Goal: Transaction & Acquisition: Book appointment/travel/reservation

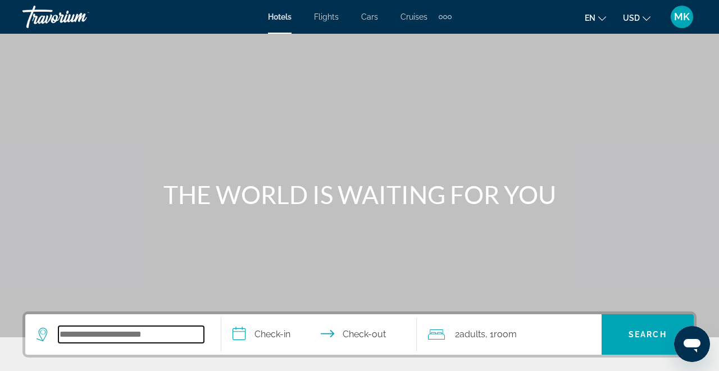
click at [119, 337] on input "Search hotel destination" at bounding box center [131, 334] width 146 height 17
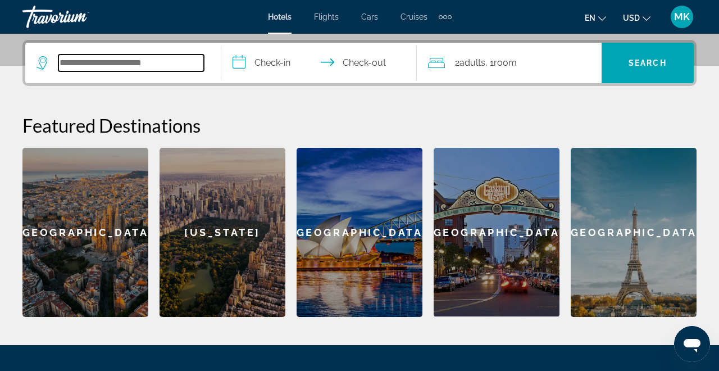
scroll to position [275, 0]
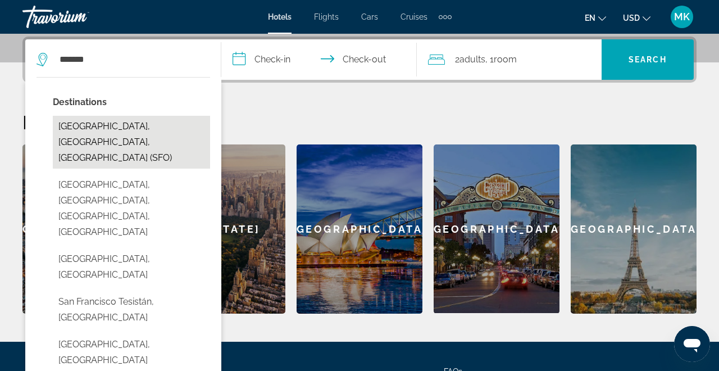
click at [132, 128] on button "[GEOGRAPHIC_DATA], [GEOGRAPHIC_DATA], [GEOGRAPHIC_DATA] (SFO)" at bounding box center [131, 142] width 157 height 53
type input "**********"
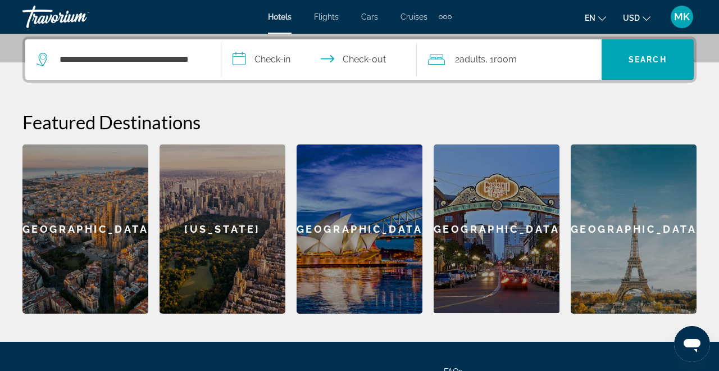
click at [259, 67] on input "**********" at bounding box center [321, 61] width 201 height 44
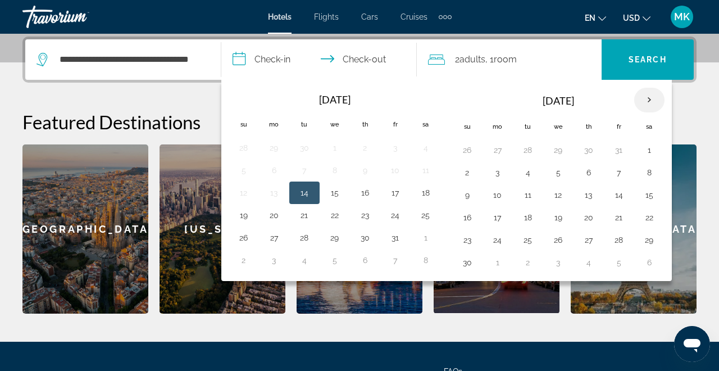
click at [652, 101] on th "Next month" at bounding box center [649, 100] width 30 height 25
click at [652, 102] on th "Next month" at bounding box center [649, 100] width 30 height 25
click at [465, 196] on button "11" at bounding box center [467, 195] width 18 height 16
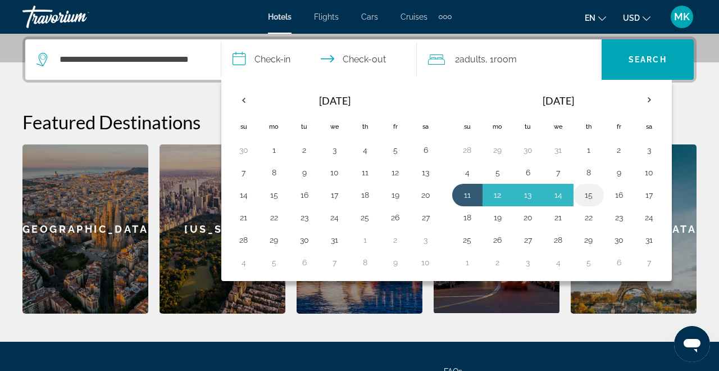
click at [588, 198] on button "15" at bounding box center [589, 195] width 18 height 16
type input "**********"
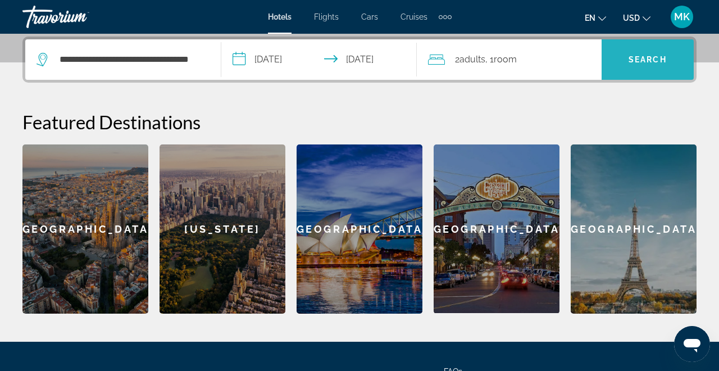
click at [646, 62] on span "Search" at bounding box center [648, 59] width 38 height 9
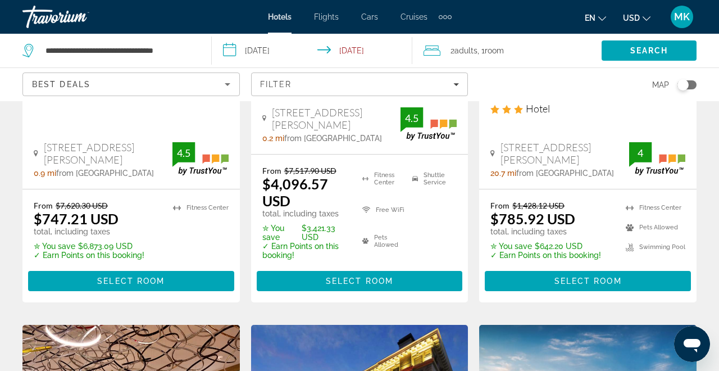
scroll to position [297, 0]
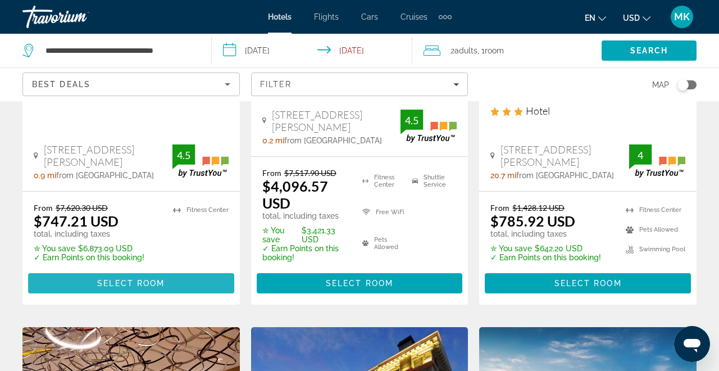
click at [147, 279] on span "Select Room" at bounding box center [130, 283] width 67 height 9
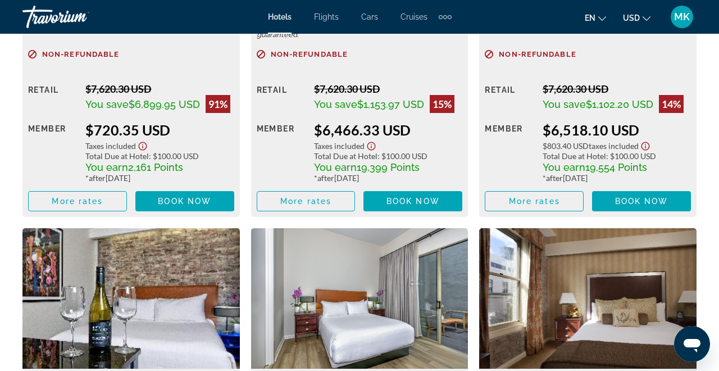
scroll to position [1994, 0]
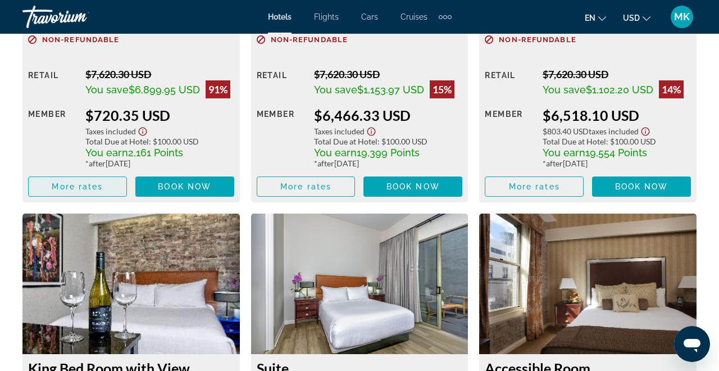
click at [84, 188] on span "More rates" at bounding box center [77, 186] width 51 height 9
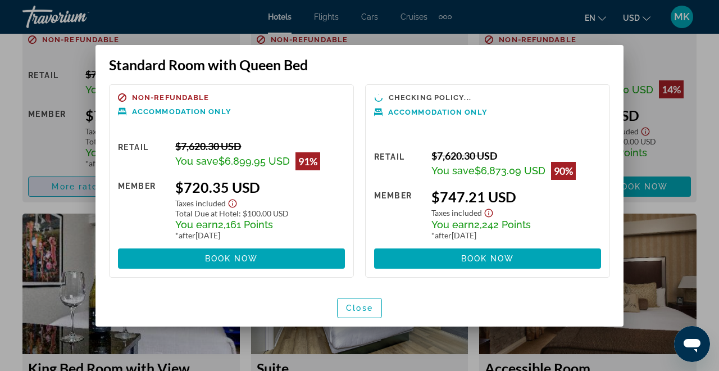
scroll to position [0, 0]
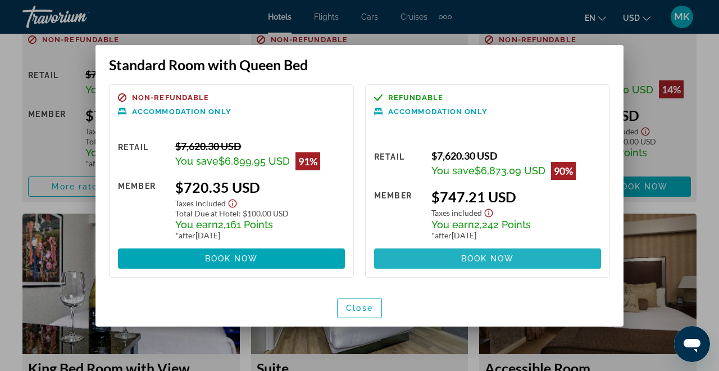
click at [441, 257] on span at bounding box center [487, 258] width 227 height 27
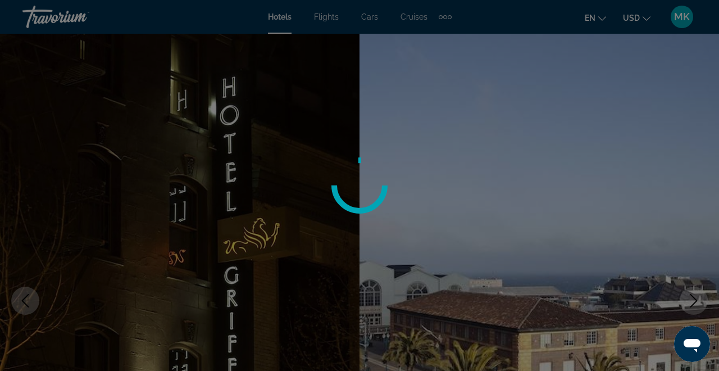
scroll to position [1994, 0]
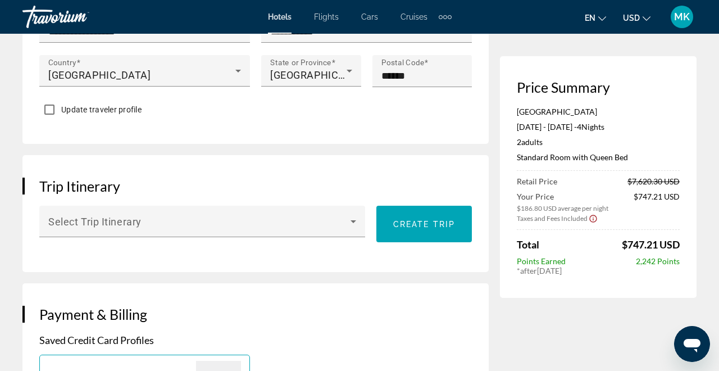
scroll to position [624, 0]
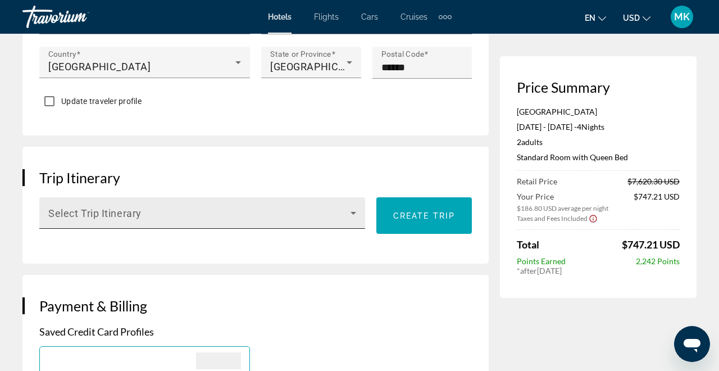
click at [351, 224] on span "Main content" at bounding box center [199, 217] width 302 height 13
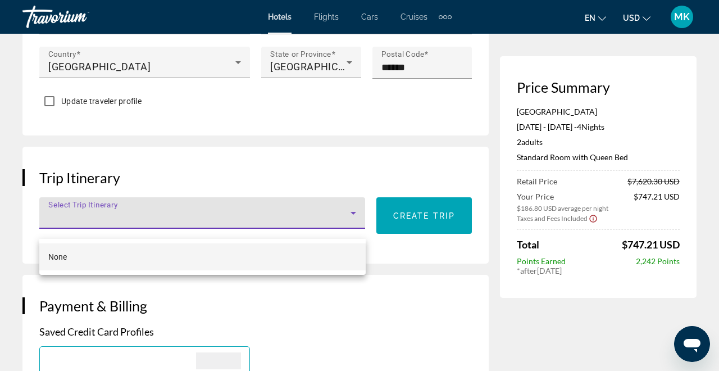
click at [348, 231] on div at bounding box center [359, 185] width 719 height 371
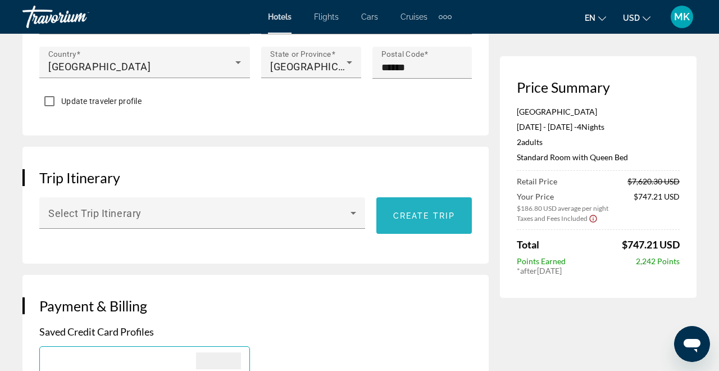
click at [399, 229] on span "Main content" at bounding box center [424, 215] width 96 height 27
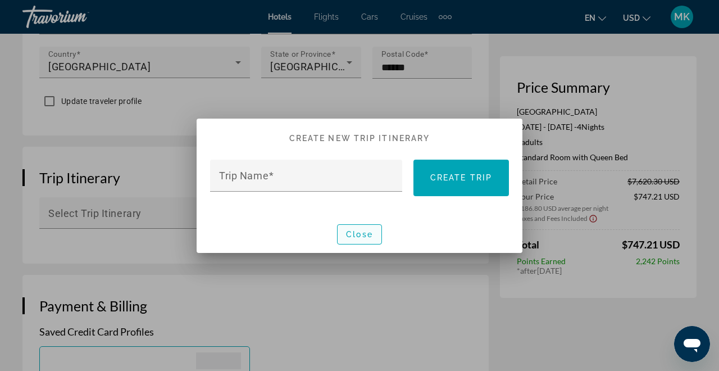
click at [371, 234] on span "Close" at bounding box center [359, 234] width 27 height 9
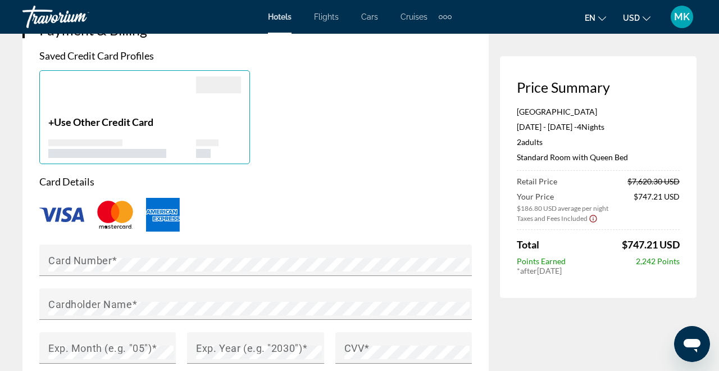
scroll to position [904, 0]
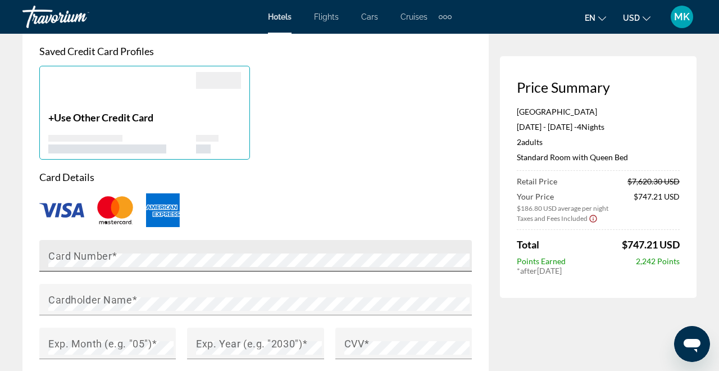
click at [234, 256] on div "Card Number" at bounding box center [258, 255] width 421 height 31
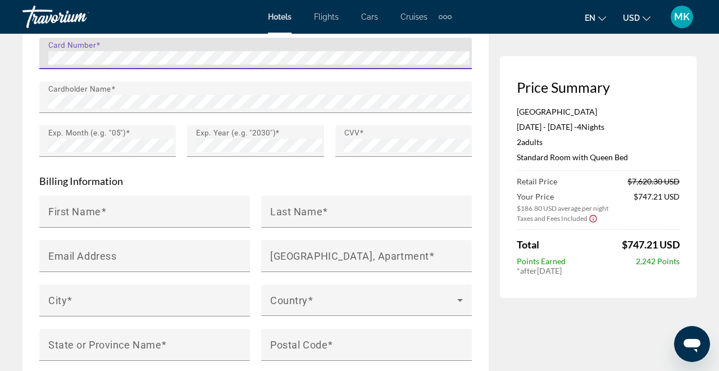
scroll to position [1141, 0]
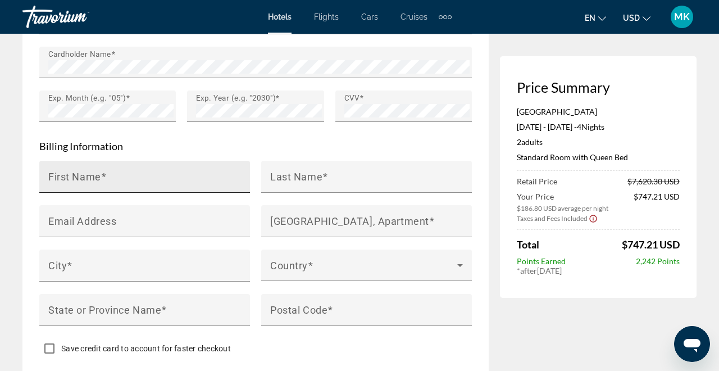
click at [209, 193] on div "First Name" at bounding box center [147, 177] width 199 height 32
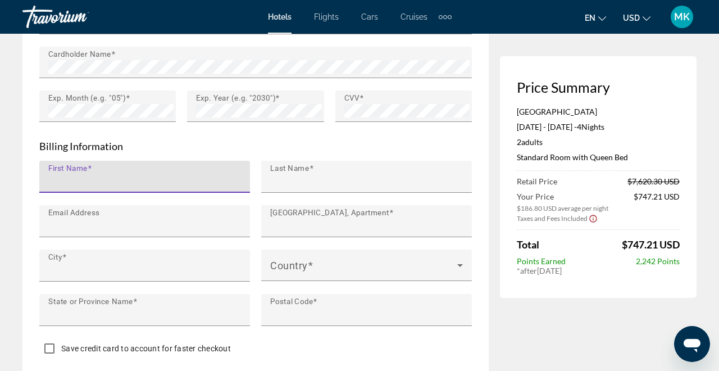
type input "*****"
type input "**********"
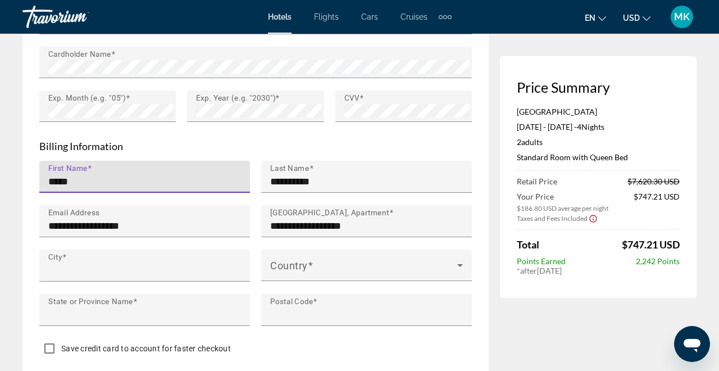
type input "**********"
type input "**"
type input "*****"
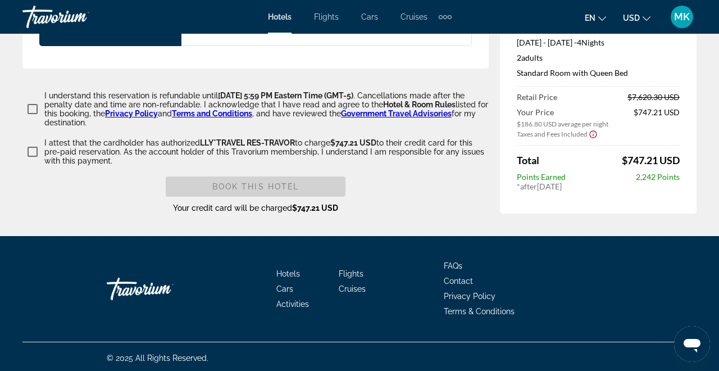
scroll to position [1658, 0]
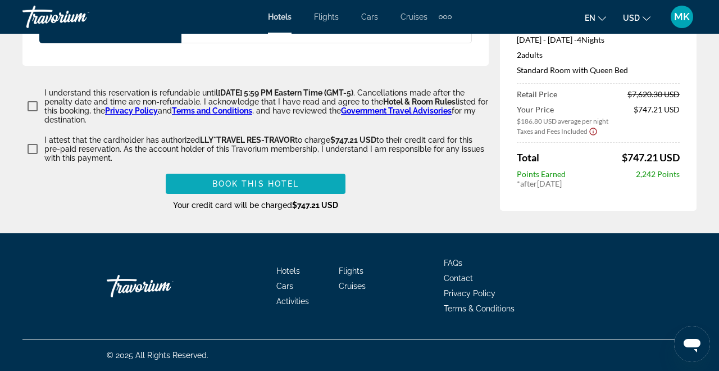
click at [221, 188] on span "Book this hotel" at bounding box center [255, 183] width 87 height 9
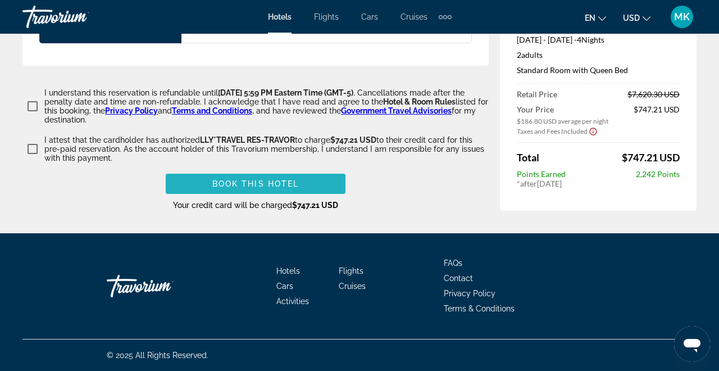
scroll to position [407, 0]
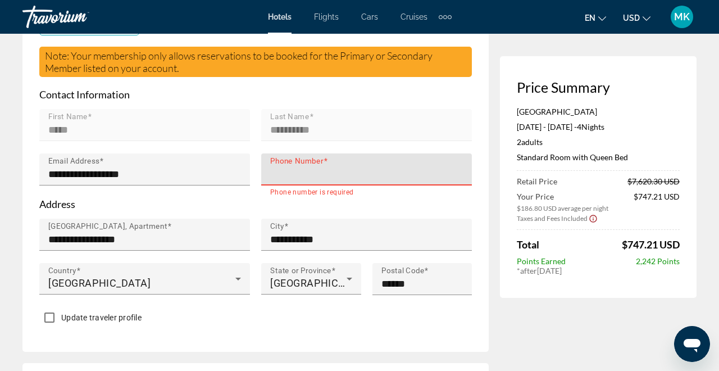
type input "**********"
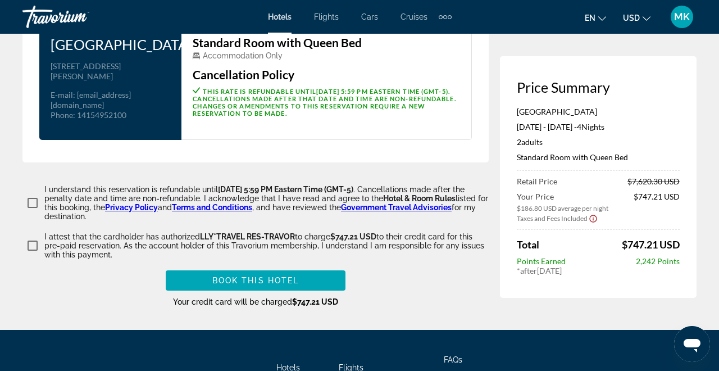
scroll to position [1574, 0]
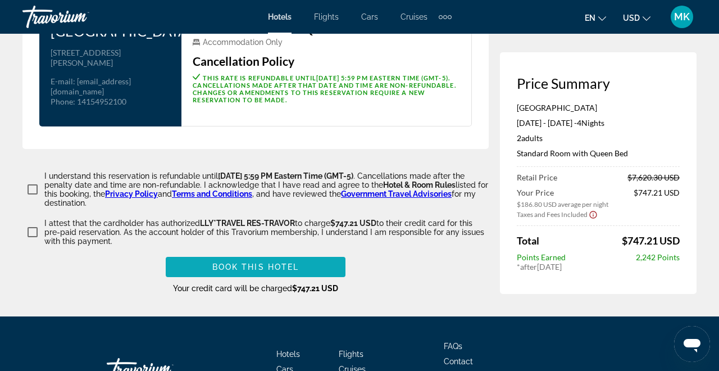
click at [328, 279] on span "Main content" at bounding box center [256, 266] width 180 height 27
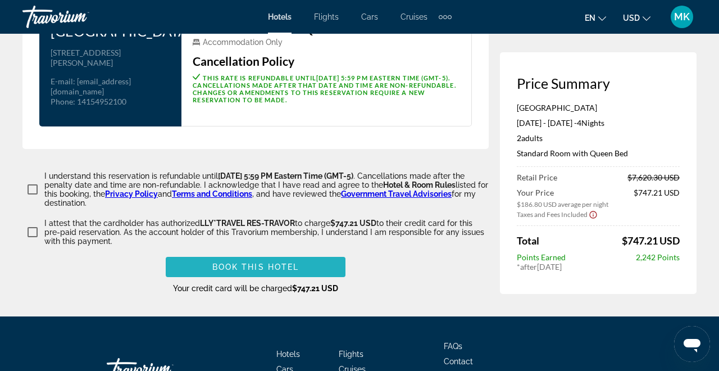
scroll to position [1234, 0]
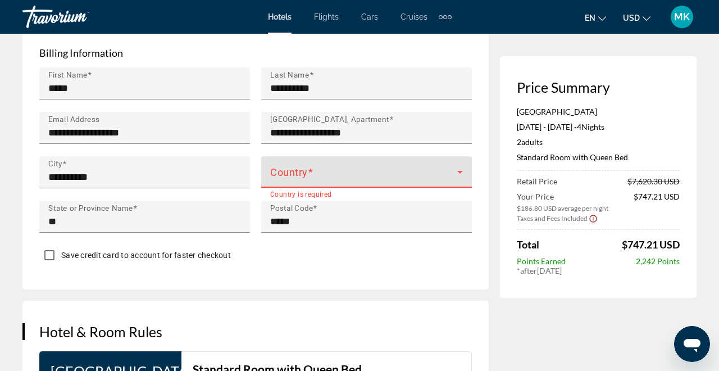
click at [369, 181] on span "Main content" at bounding box center [363, 176] width 187 height 13
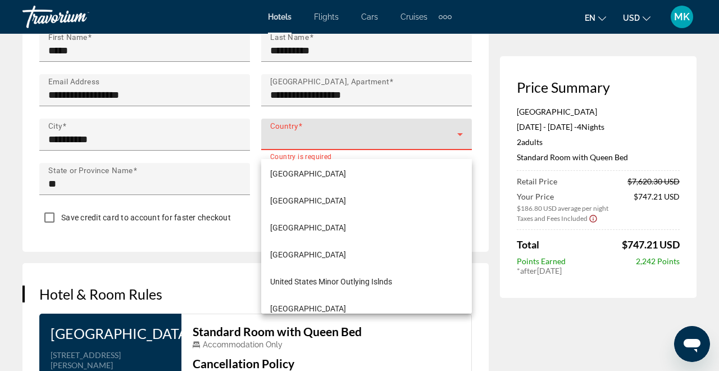
scroll to position [6458, 0]
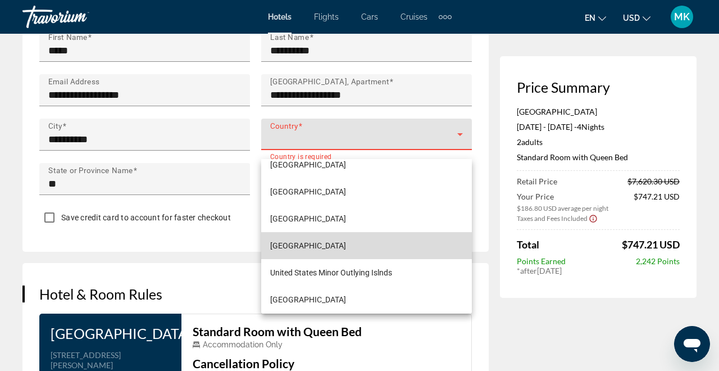
click at [351, 237] on mat-option "United States of America" at bounding box center [366, 245] width 211 height 27
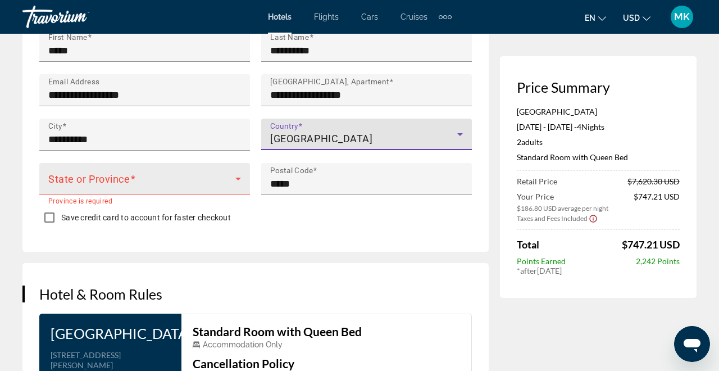
click at [237, 185] on icon "Main content" at bounding box center [237, 178] width 13 height 13
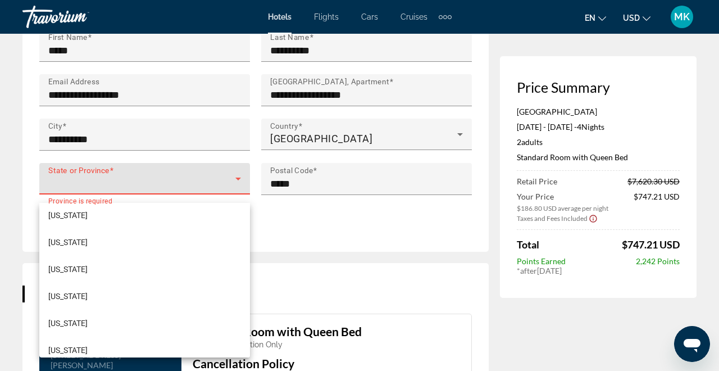
scroll to position [60, 0]
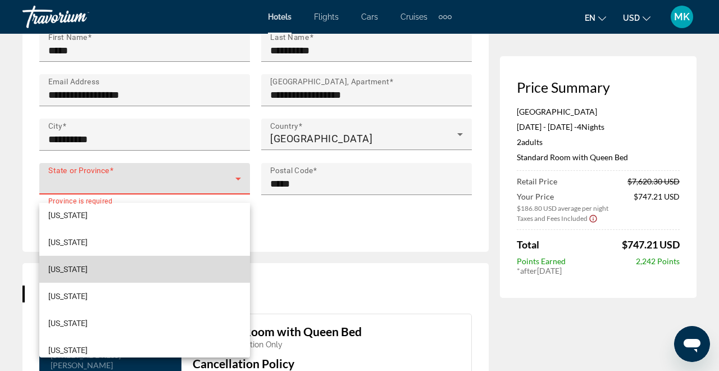
click at [190, 274] on mat-option "California" at bounding box center [144, 269] width 211 height 27
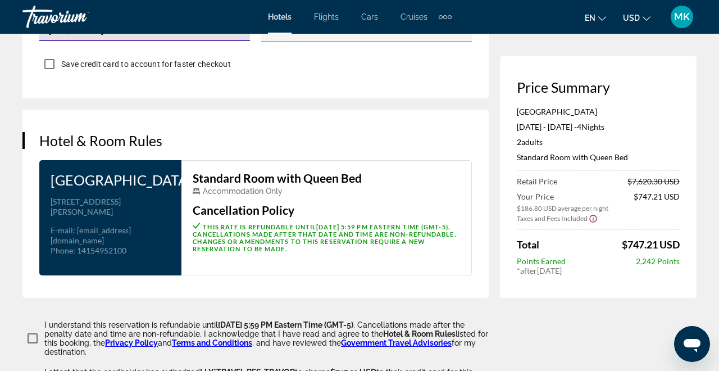
scroll to position [1665, 0]
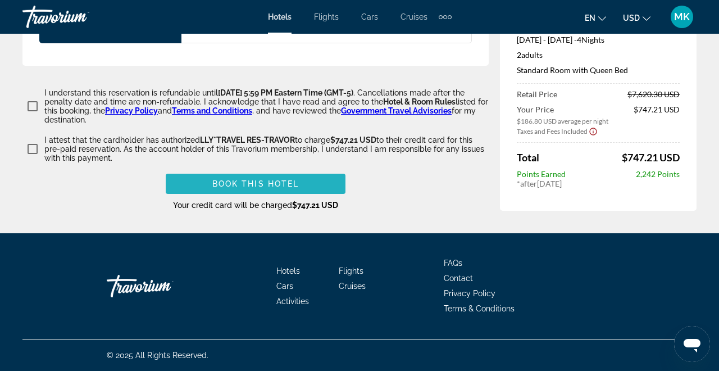
click at [300, 183] on span "Main content" at bounding box center [256, 183] width 180 height 27
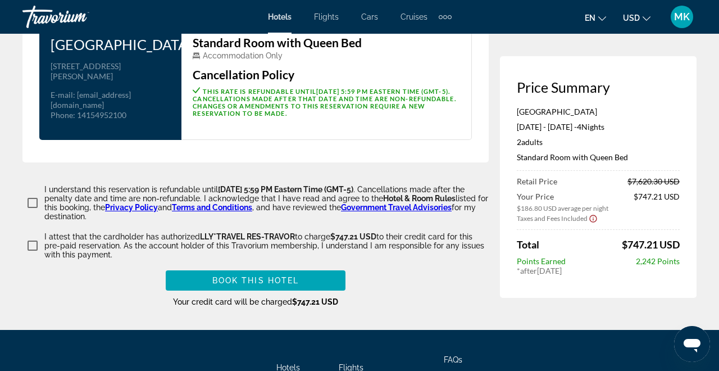
scroll to position [1636, 0]
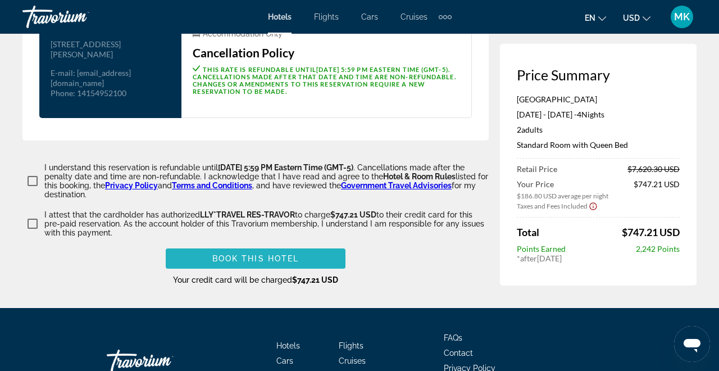
click at [323, 264] on span "Main content" at bounding box center [256, 258] width 180 height 27
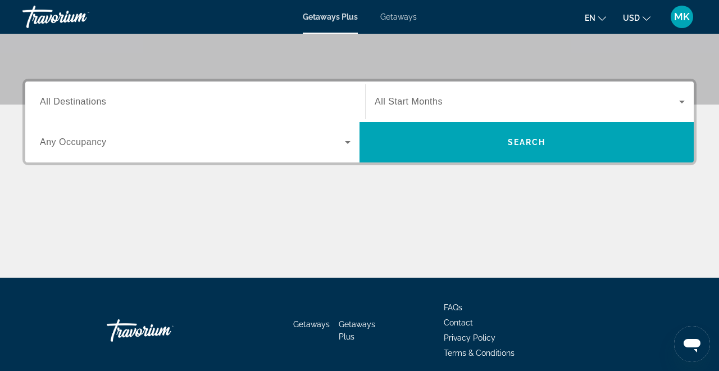
scroll to position [235, 0]
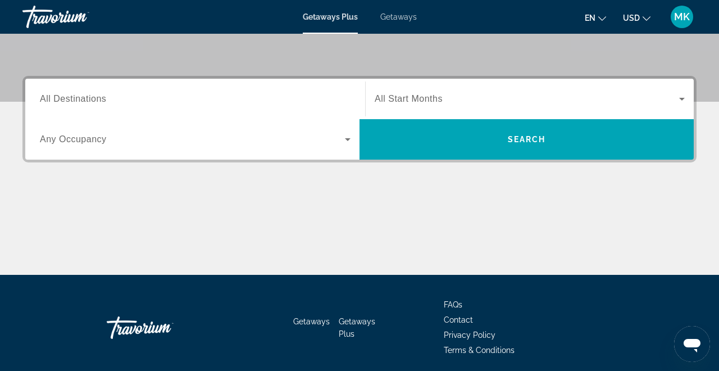
click at [77, 99] on span "All Destinations" at bounding box center [73, 99] width 66 height 10
click at [77, 99] on input "Destination All Destinations" at bounding box center [195, 99] width 311 height 13
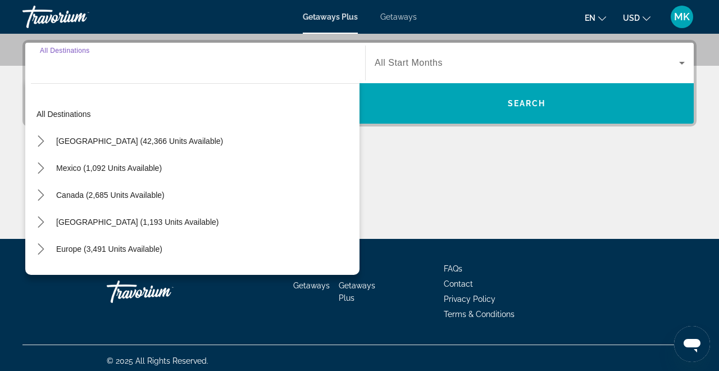
scroll to position [275, 0]
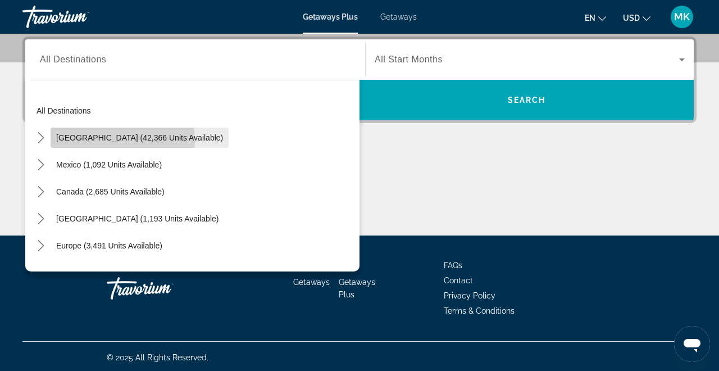
click at [102, 141] on span "United States (42,366 units available)" at bounding box center [139, 137] width 167 height 9
type input "**********"
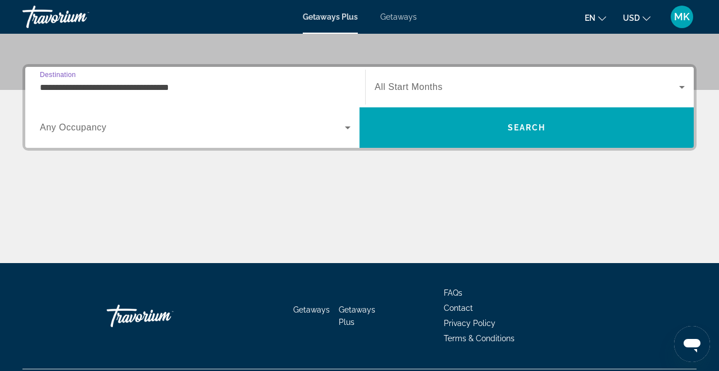
scroll to position [244, 0]
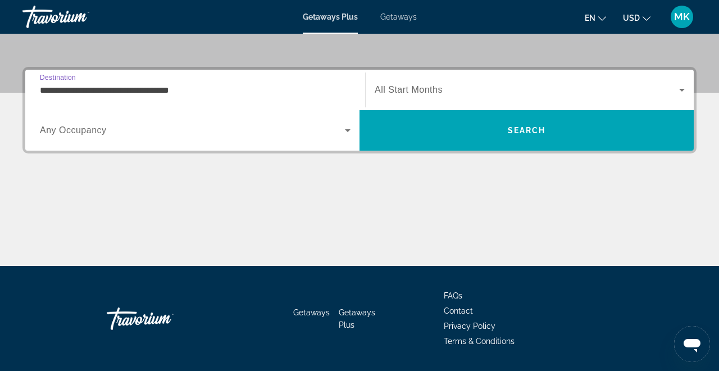
click at [145, 89] on input "**********" at bounding box center [195, 90] width 311 height 13
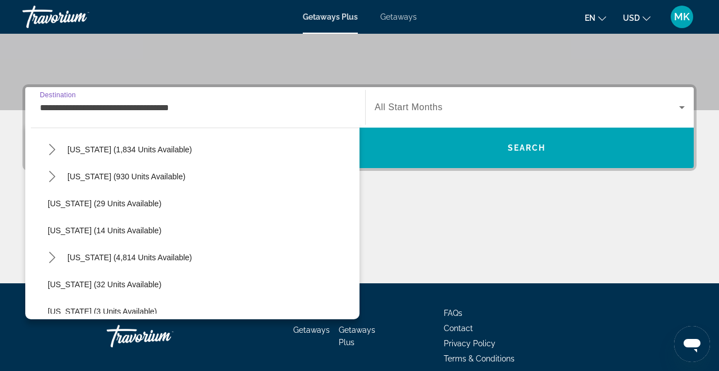
scroll to position [119, 0]
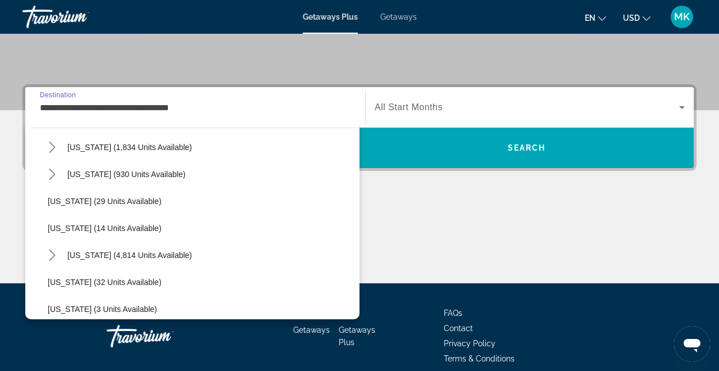
click at [272, 106] on input "**********" at bounding box center [195, 107] width 311 height 13
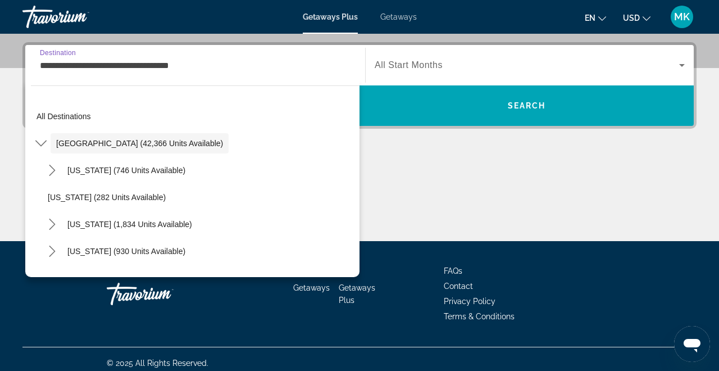
scroll to position [275, 0]
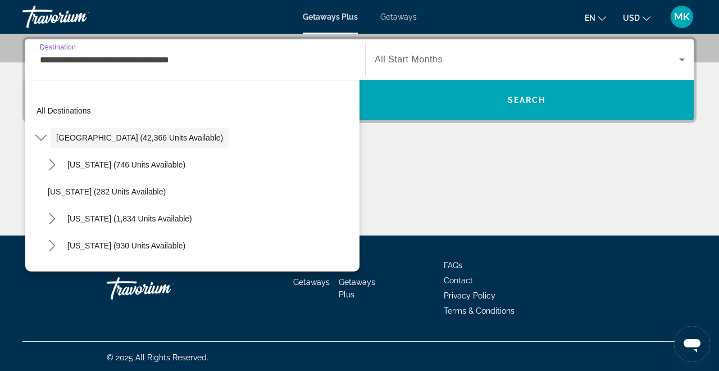
click at [470, 65] on span "Search widget" at bounding box center [527, 59] width 305 height 13
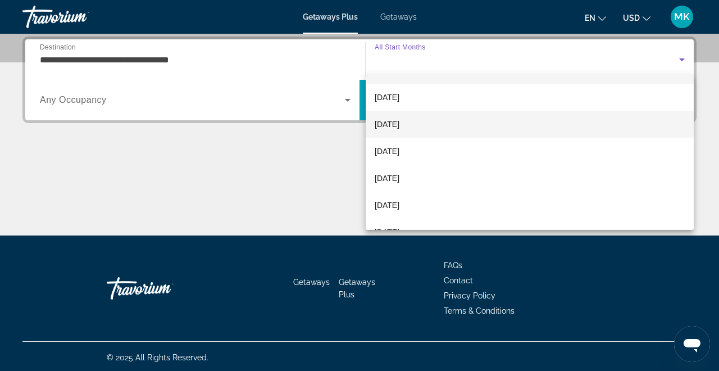
scroll to position [25, 0]
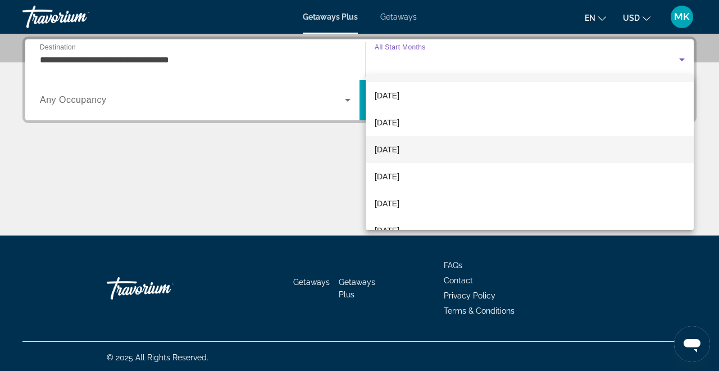
click at [399, 149] on span "December 2025" at bounding box center [387, 149] width 25 height 13
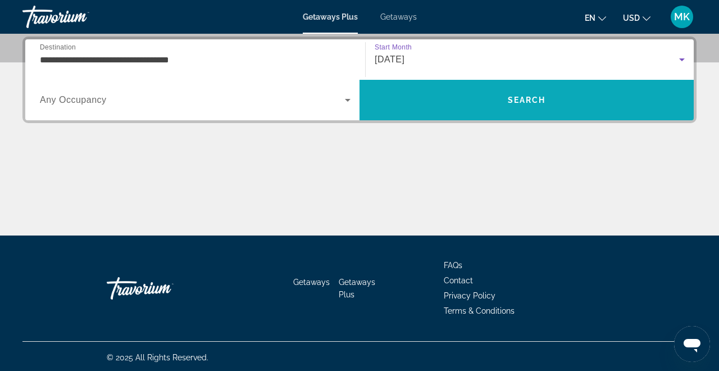
click at [529, 99] on span "Search" at bounding box center [527, 100] width 38 height 9
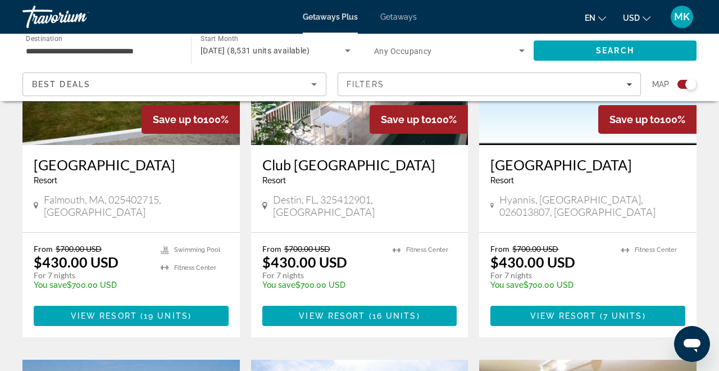
scroll to position [527, 0]
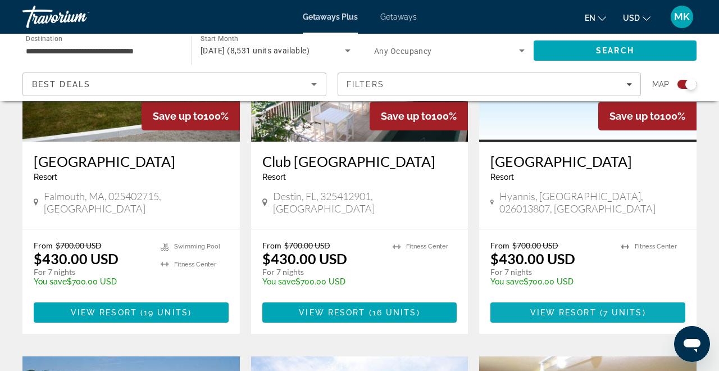
click at [564, 308] on span "View Resort" at bounding box center [563, 312] width 66 height 9
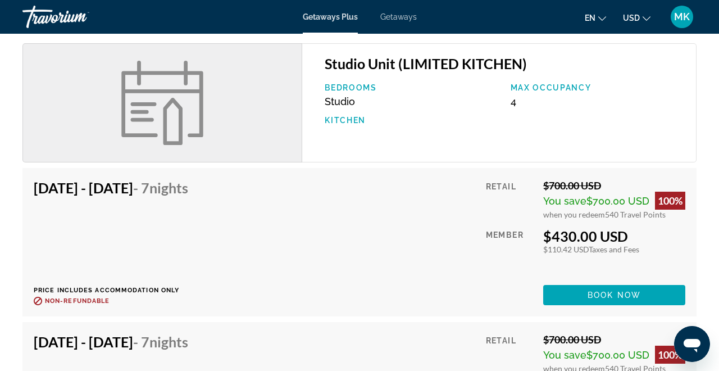
scroll to position [1232, 0]
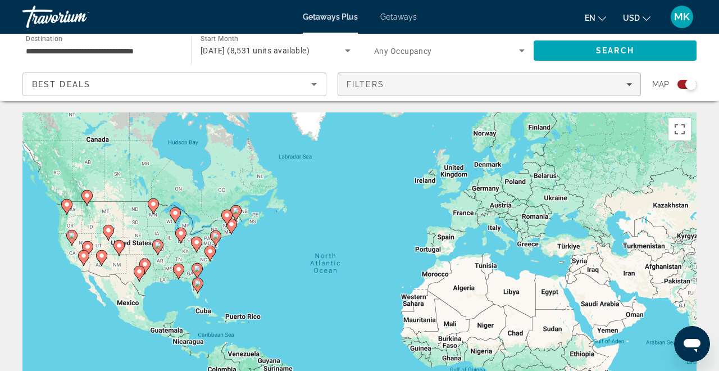
click at [396, 83] on div "Filters" at bounding box center [490, 84] width 286 height 9
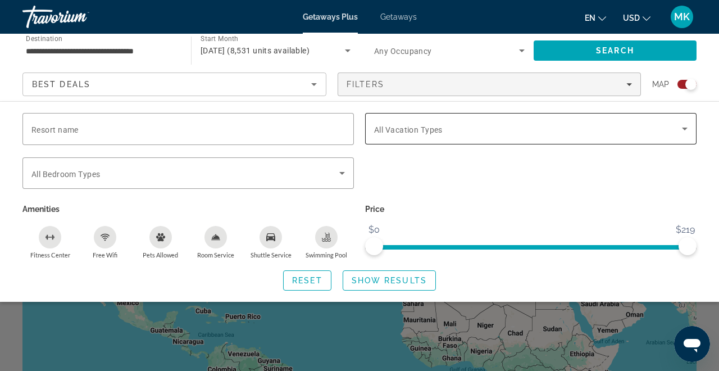
click at [412, 137] on div "Search widget" at bounding box center [531, 128] width 314 height 31
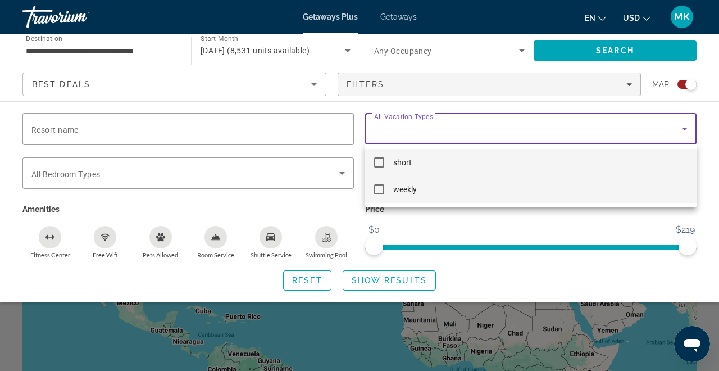
click at [380, 188] on mat-pseudo-checkbox at bounding box center [379, 189] width 10 height 10
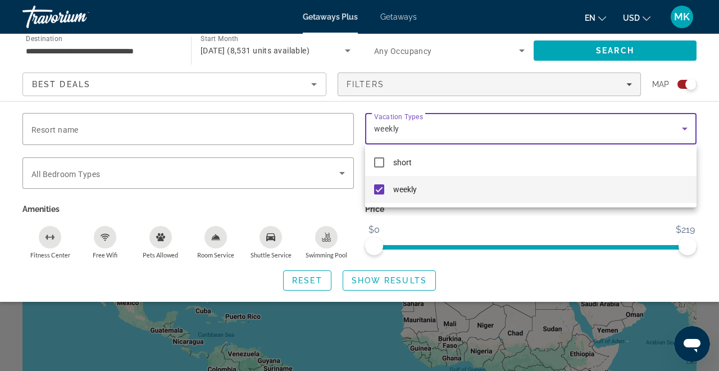
click at [390, 281] on div at bounding box center [359, 185] width 719 height 371
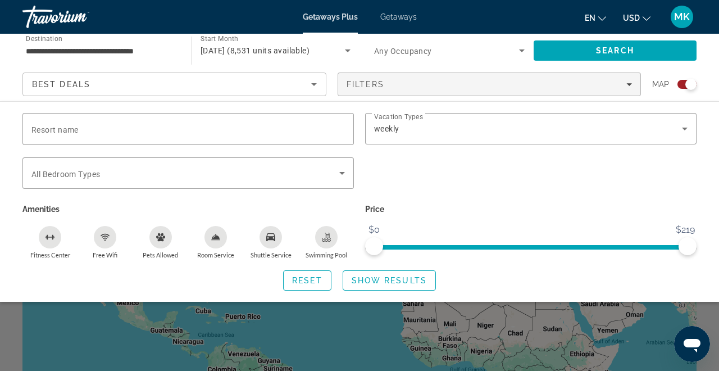
click at [390, 281] on span "Show Results" at bounding box center [389, 280] width 75 height 9
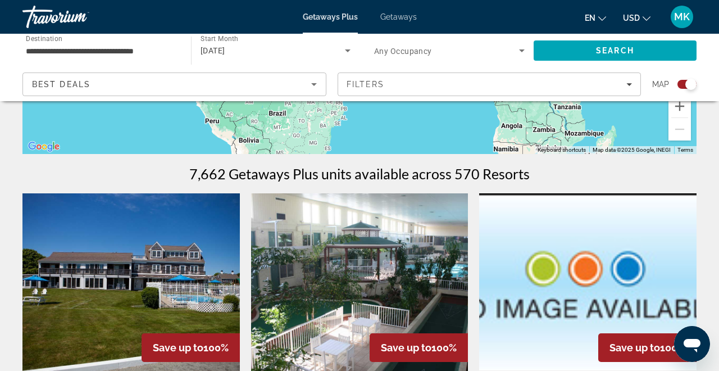
scroll to position [293, 0]
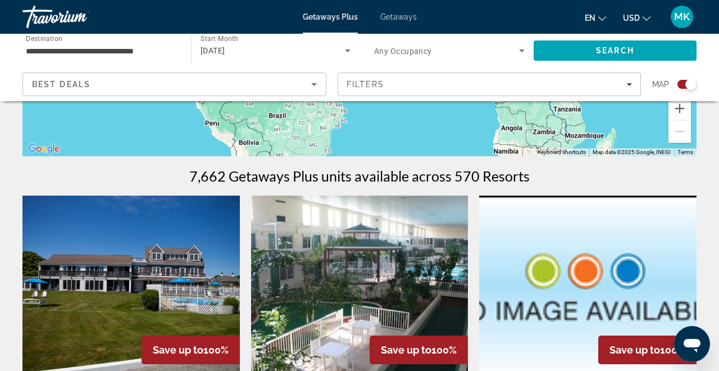
click at [333, 49] on div "December 2025" at bounding box center [273, 50] width 144 height 13
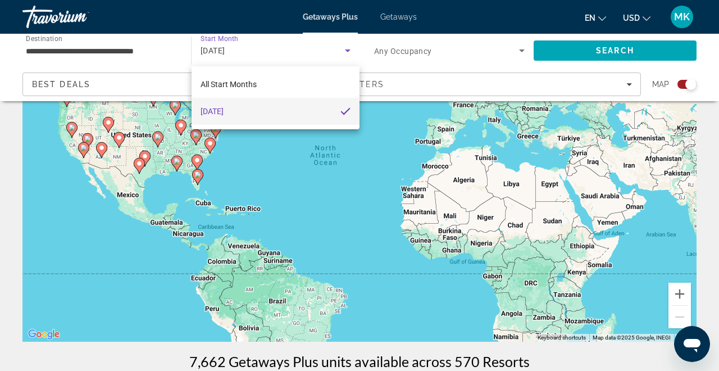
scroll to position [0, 0]
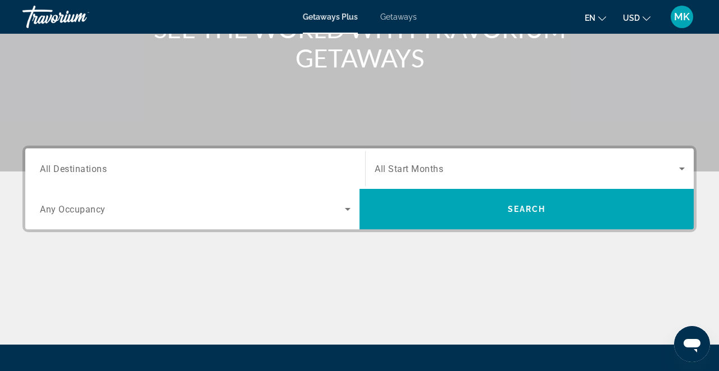
click at [96, 169] on span "All Destinations" at bounding box center [73, 168] width 67 height 11
click at [96, 169] on input "Destination All Destinations" at bounding box center [195, 168] width 311 height 13
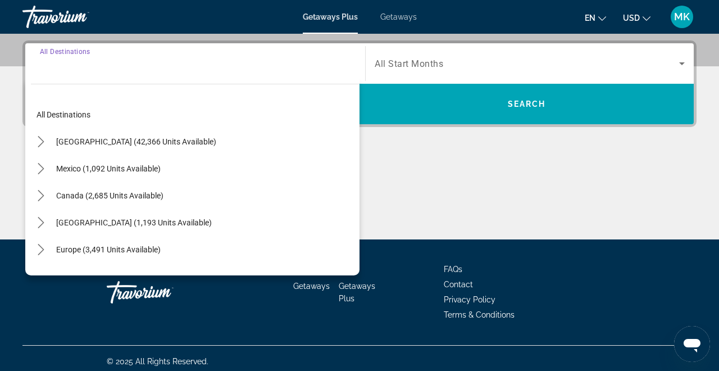
scroll to position [275, 0]
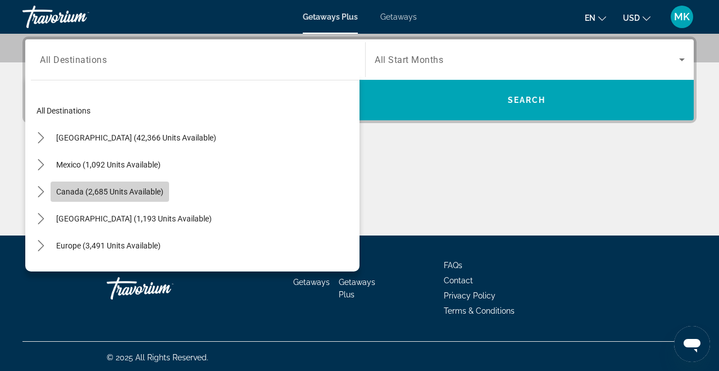
click at [131, 193] on span "Canada (2,685 units available)" at bounding box center [109, 191] width 107 height 9
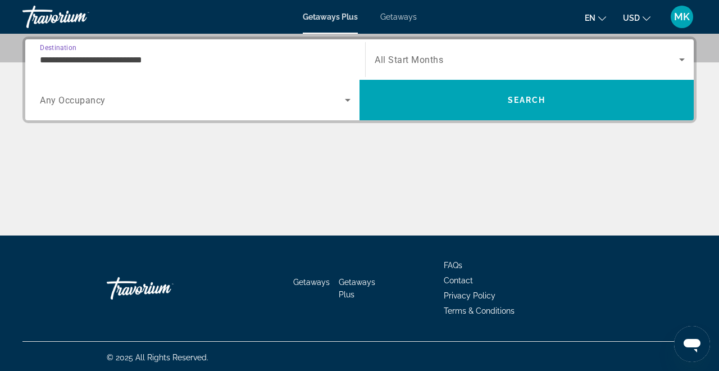
click at [175, 59] on input "**********" at bounding box center [195, 59] width 311 height 13
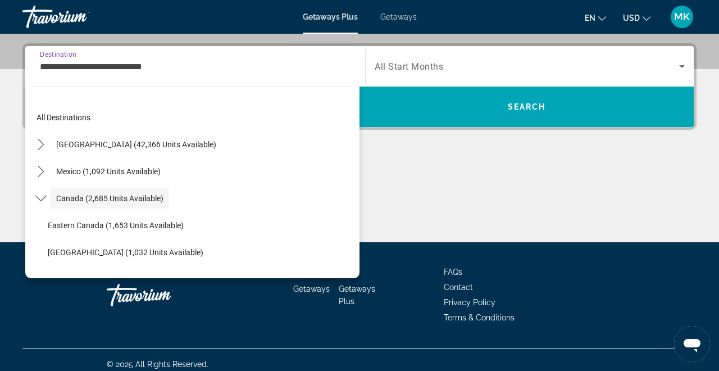
scroll to position [13, 0]
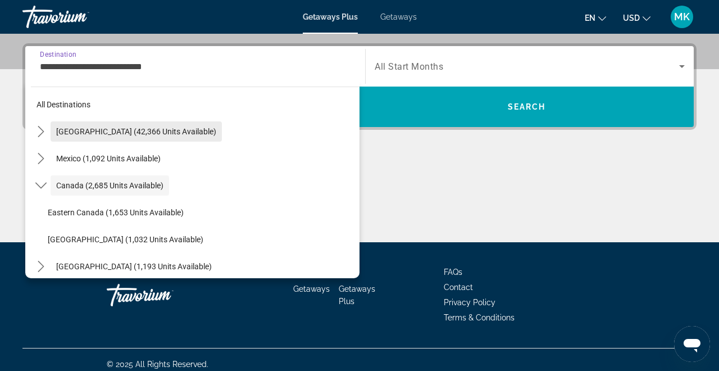
click at [145, 134] on span "[GEOGRAPHIC_DATA] (42,366 units available)" at bounding box center [136, 131] width 160 height 9
type input "**********"
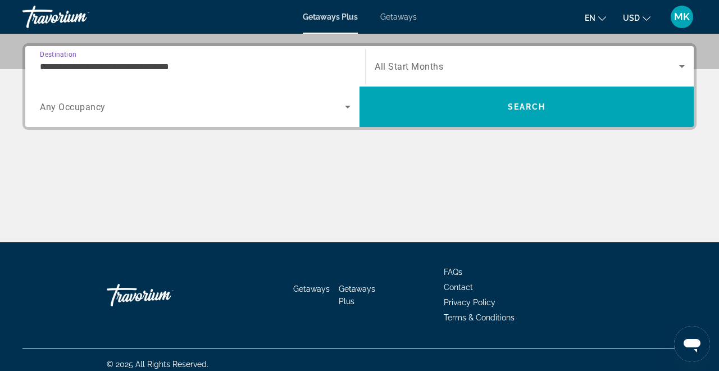
scroll to position [275, 0]
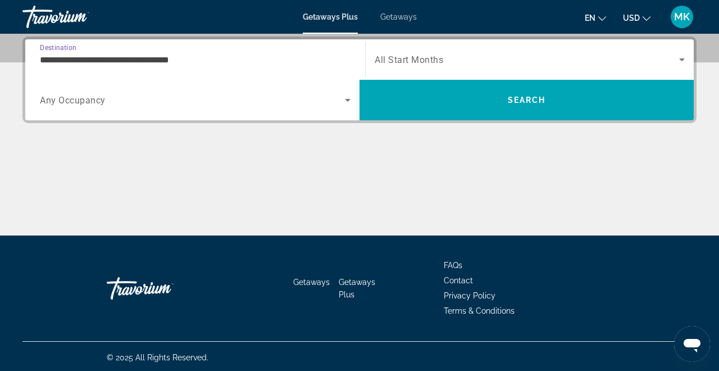
click at [398, 70] on div "Search widget" at bounding box center [530, 59] width 310 height 31
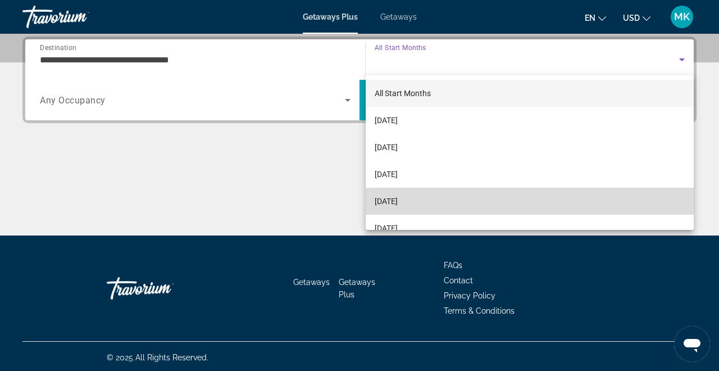
click at [398, 203] on span "[DATE]" at bounding box center [386, 200] width 23 height 13
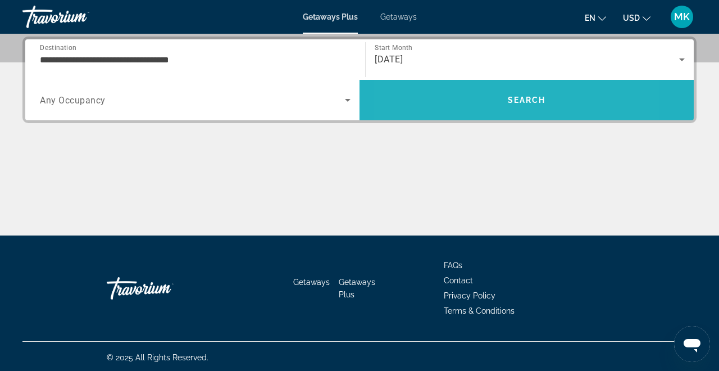
click at [463, 106] on span "Search" at bounding box center [527, 100] width 334 height 27
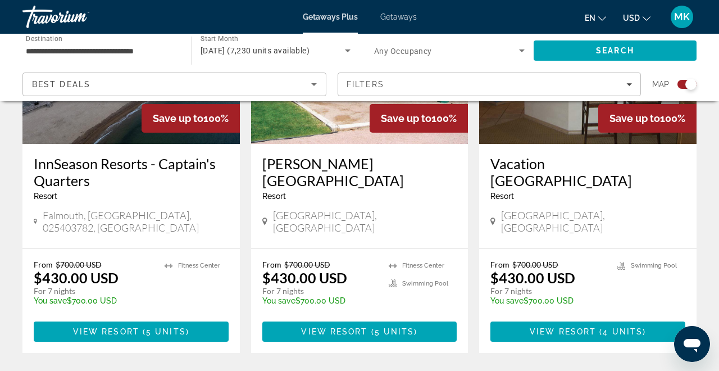
scroll to position [528, 0]
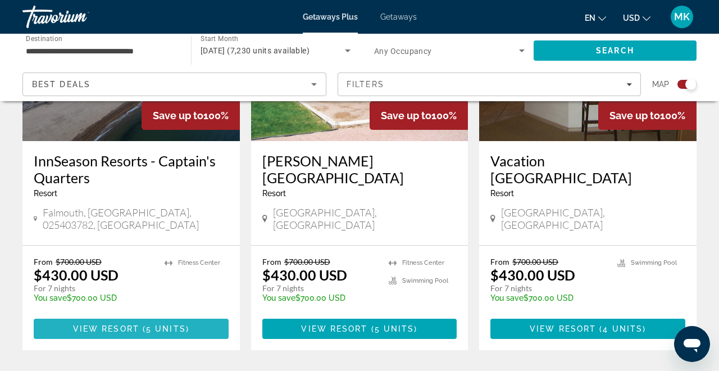
click at [178, 324] on span "5 units" at bounding box center [166, 328] width 40 height 9
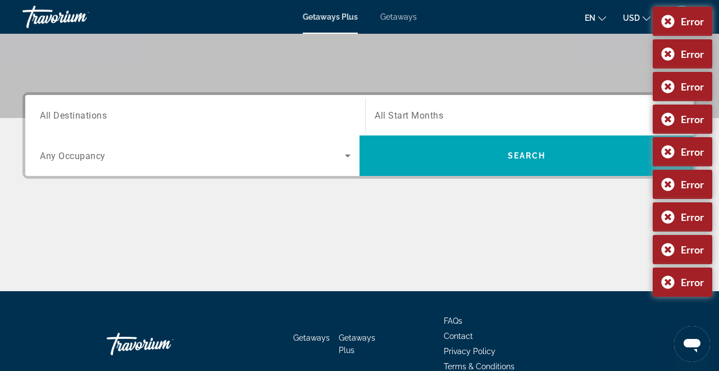
scroll to position [223, 0]
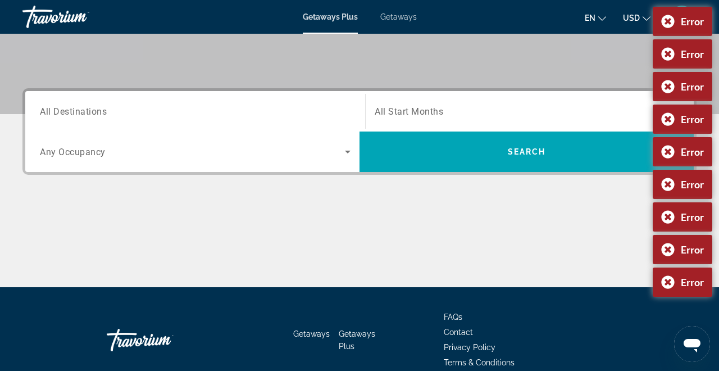
click at [271, 113] on input "Destination All Destinations" at bounding box center [195, 111] width 311 height 13
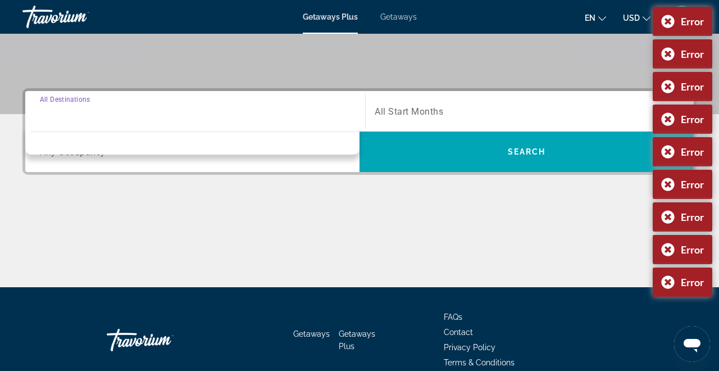
scroll to position [275, 0]
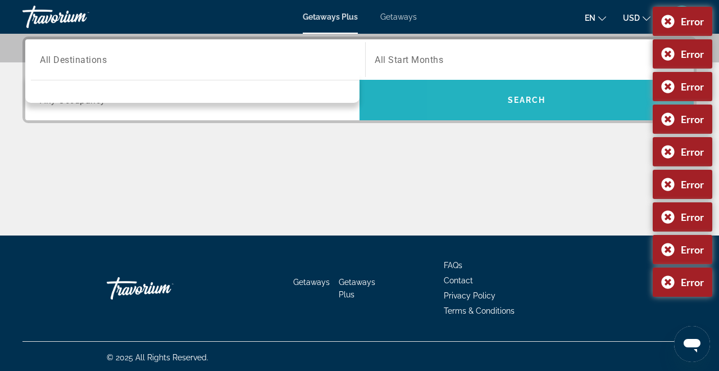
click at [490, 93] on span "Search" at bounding box center [527, 100] width 334 height 27
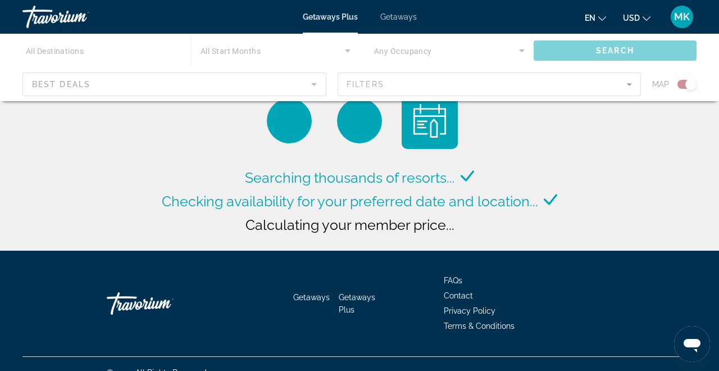
click at [398, 20] on span "Getaways" at bounding box center [398, 16] width 37 height 9
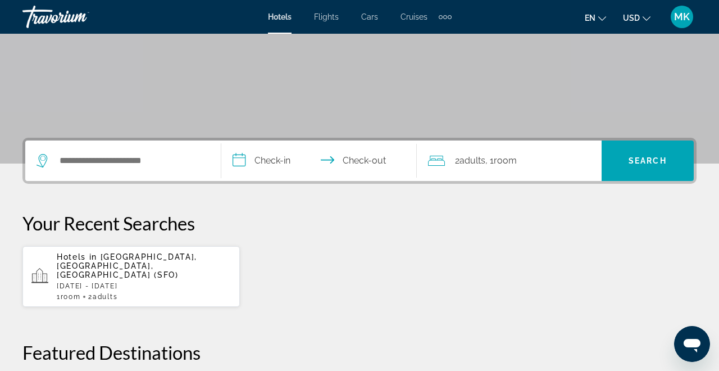
scroll to position [181, 0]
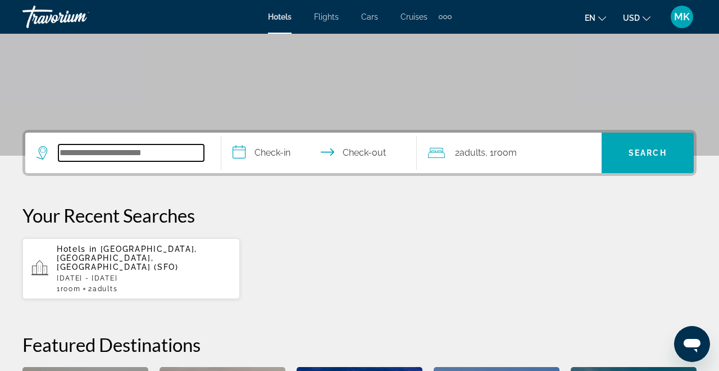
click at [122, 149] on input "Search hotel destination" at bounding box center [131, 152] width 146 height 17
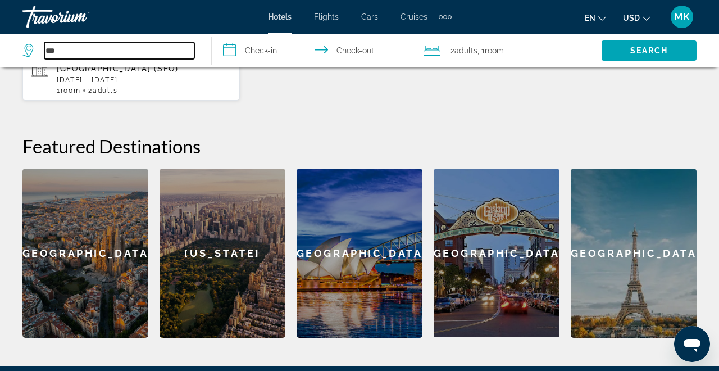
scroll to position [389, 0]
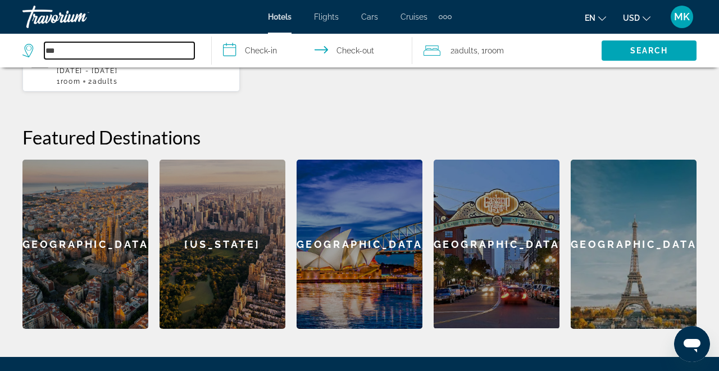
type input "***"
click at [222, 236] on div "[US_STATE]" at bounding box center [223, 244] width 126 height 169
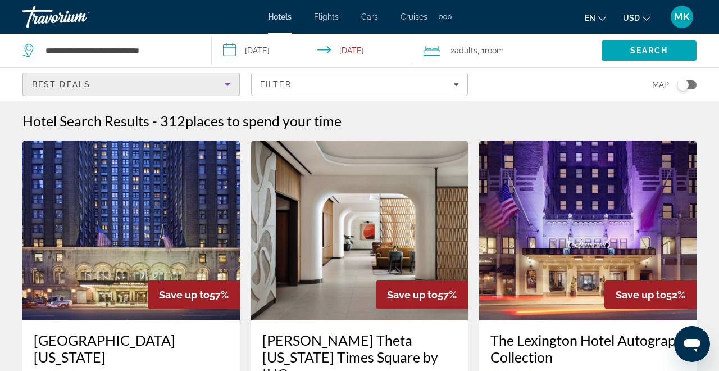
click at [159, 82] on div "Best Deals" at bounding box center [128, 84] width 193 height 13
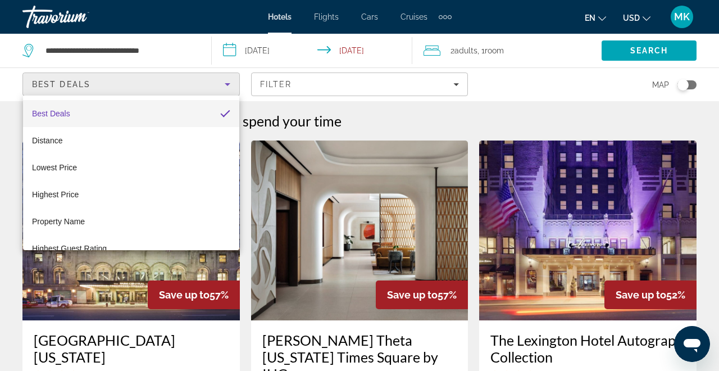
click at [159, 82] on div at bounding box center [359, 185] width 719 height 371
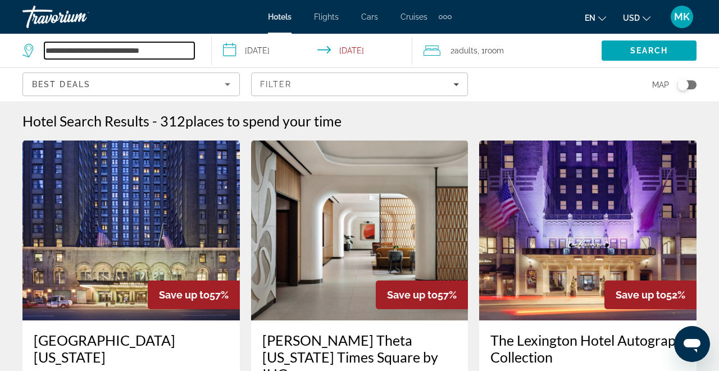
click at [165, 52] on input "**********" at bounding box center [119, 50] width 150 height 17
drag, startPoint x: 186, startPoint y: 52, endPoint x: 50, endPoint y: 39, distance: 136.6
click at [50, 39] on div "**********" at bounding box center [111, 51] width 178 height 34
type input "***"
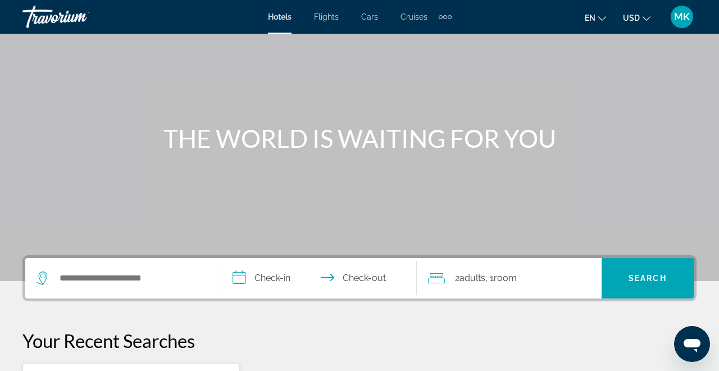
scroll to position [108, 0]
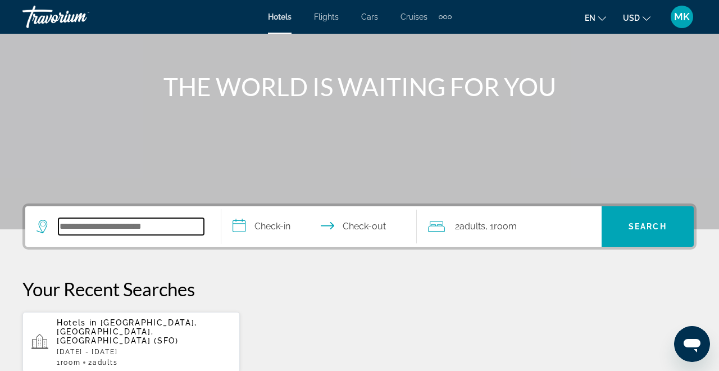
click at [131, 228] on input "Search hotel destination" at bounding box center [131, 226] width 146 height 17
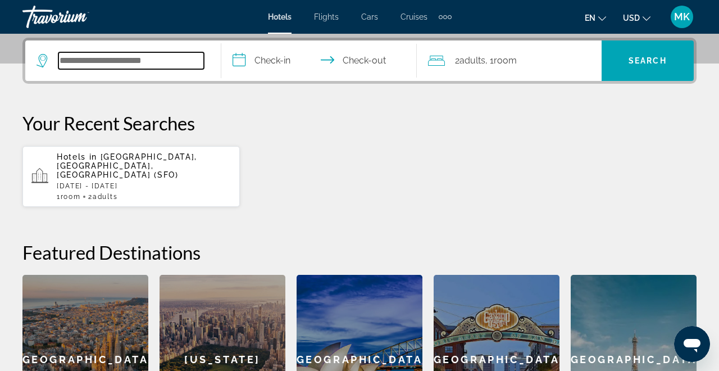
scroll to position [275, 0]
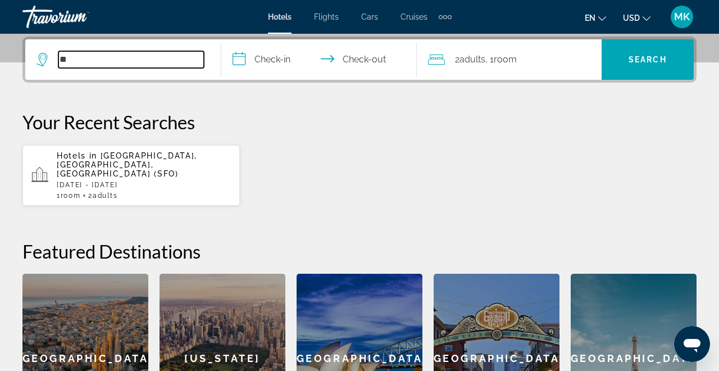
type input "*"
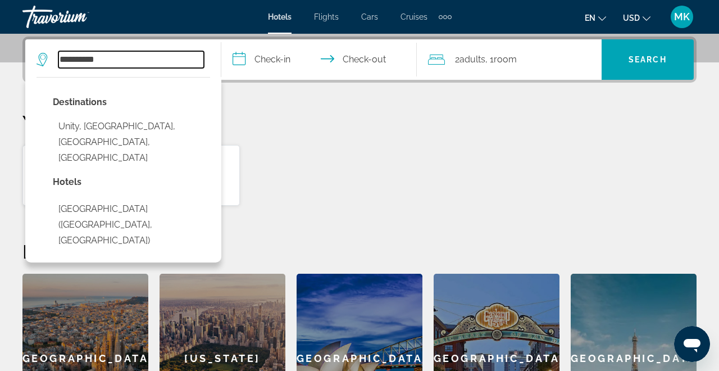
drag, startPoint x: 136, startPoint y: 56, endPoint x: 49, endPoint y: 59, distance: 87.1
click at [49, 59] on div "**********" at bounding box center [120, 59] width 167 height 17
type input "***"
click at [252, 142] on div "Your Recent Searches Hotels in [GEOGRAPHIC_DATA], [GEOGRAPHIC_DATA], [GEOGRAPHI…" at bounding box center [359, 159] width 674 height 96
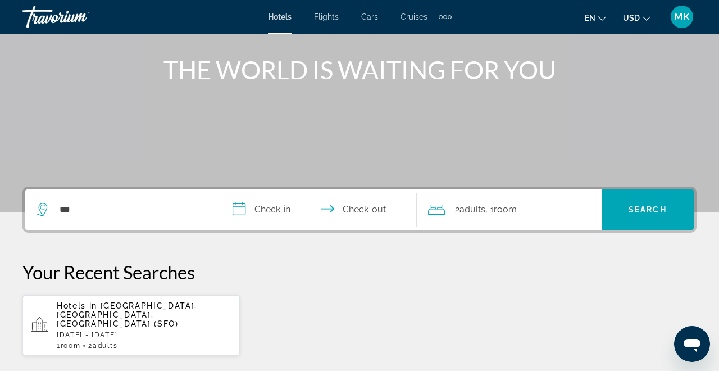
scroll to position [0, 0]
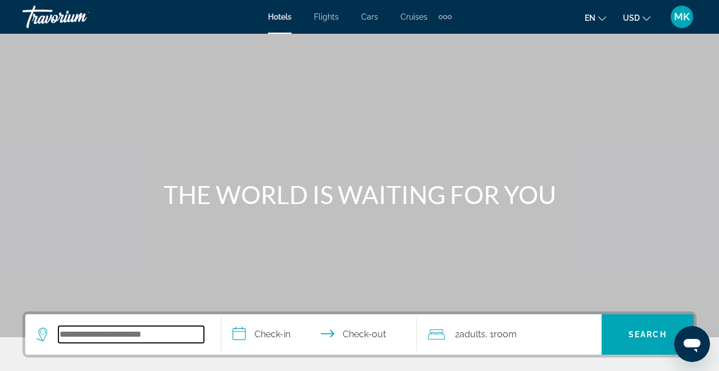
click at [147, 337] on input "Search hotel destination" at bounding box center [131, 334] width 146 height 17
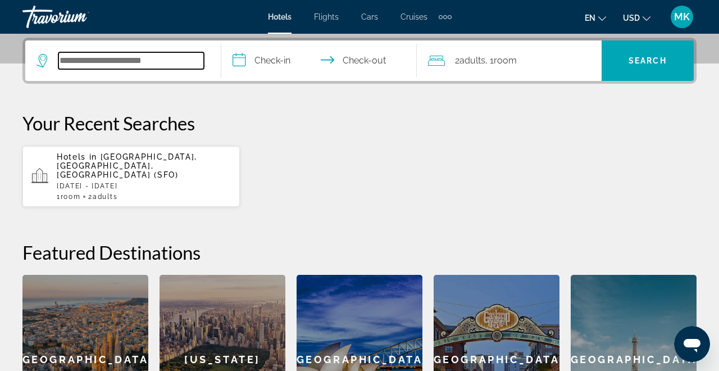
scroll to position [275, 0]
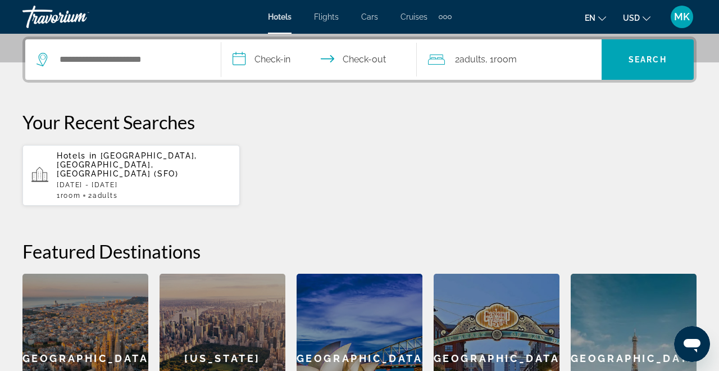
click at [42, 57] on icon "Search widget" at bounding box center [43, 59] width 13 height 13
click at [120, 66] on input "Search hotel destination" at bounding box center [131, 59] width 146 height 17
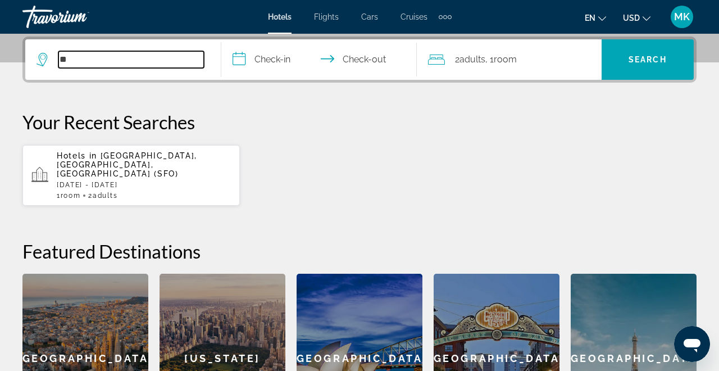
type input "*"
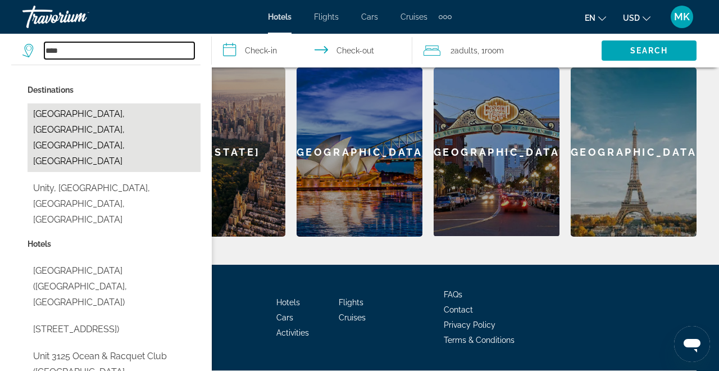
scroll to position [503, 0]
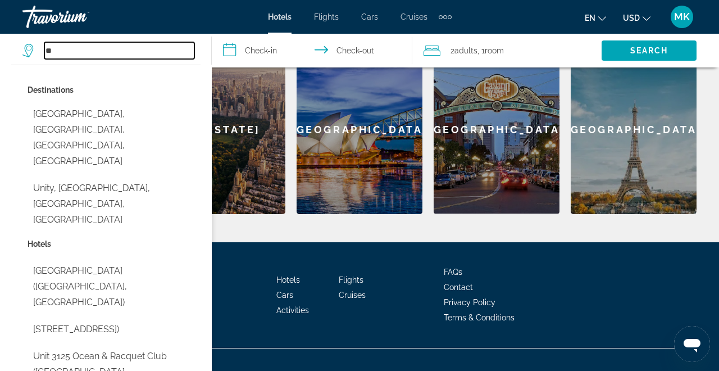
type input "*"
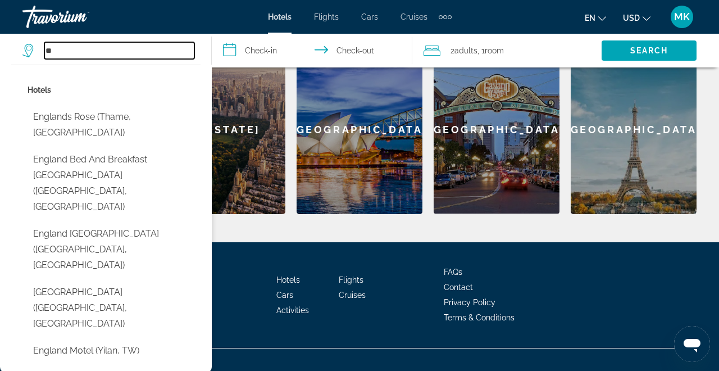
type input "*"
type input "***"
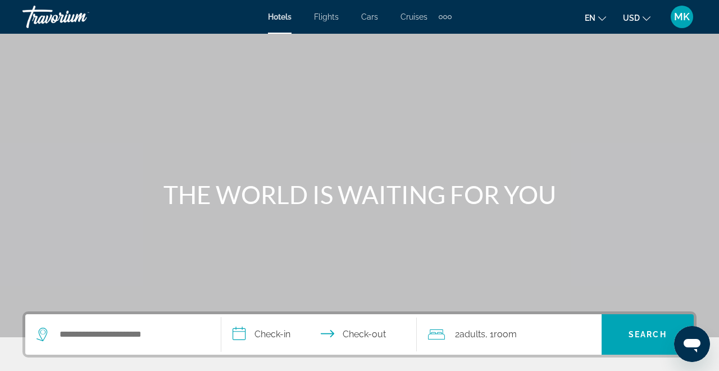
click at [289, 332] on input "**********" at bounding box center [321, 336] width 201 height 44
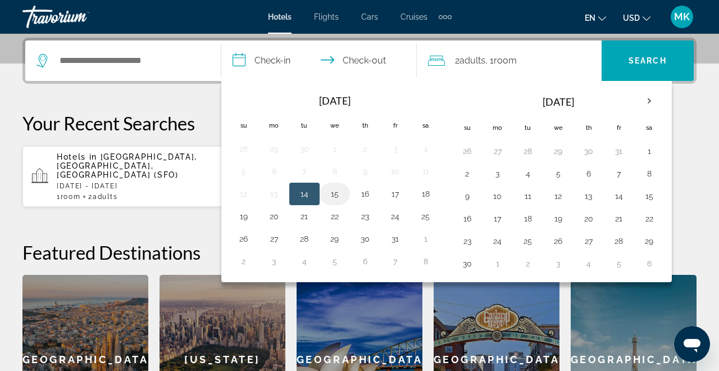
scroll to position [275, 0]
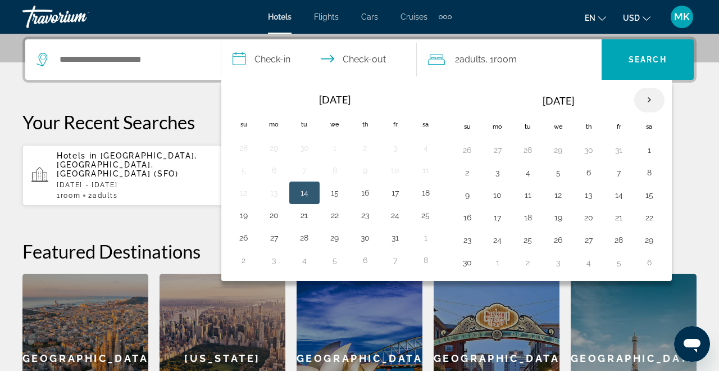
click at [647, 102] on th "Next month" at bounding box center [649, 100] width 30 height 25
click at [652, 219] on button "27" at bounding box center [650, 218] width 18 height 16
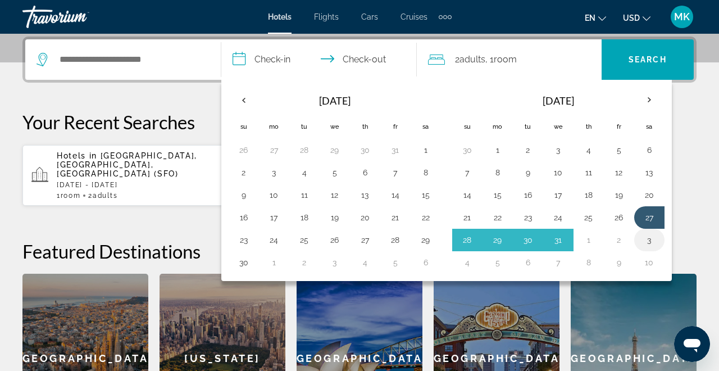
click at [648, 233] on button "3" at bounding box center [650, 240] width 18 height 16
type input "**********"
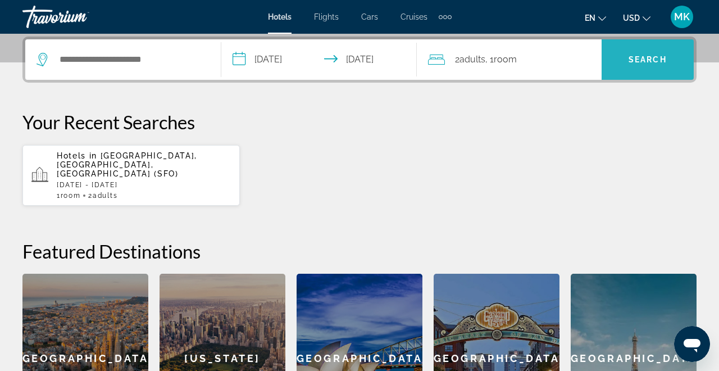
click at [645, 60] on span "Search" at bounding box center [648, 59] width 38 height 9
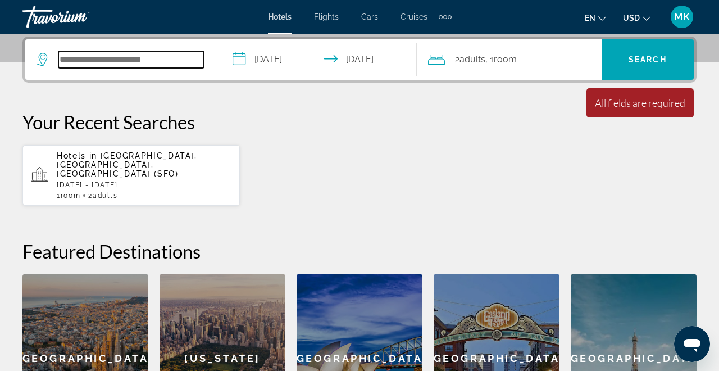
click at [169, 58] on input "Search hotel destination" at bounding box center [131, 59] width 146 height 17
type input "*"
type input "******"
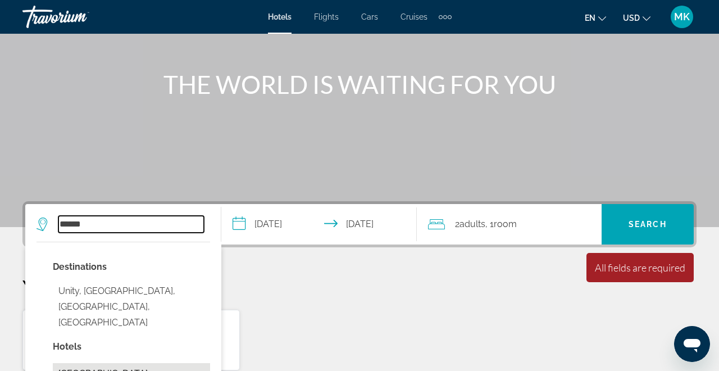
scroll to position [93, 0]
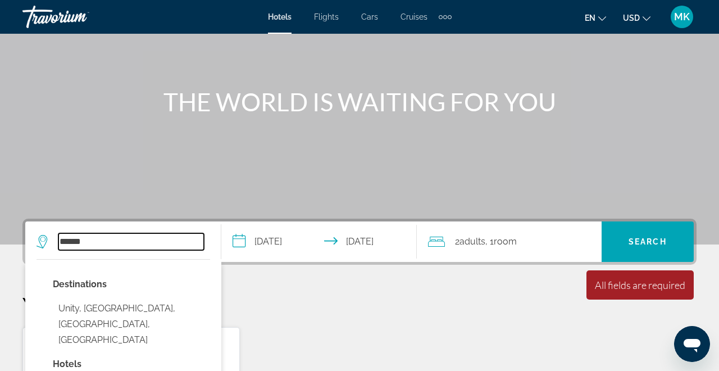
drag, startPoint x: 102, startPoint y: 246, endPoint x: 55, endPoint y: 233, distance: 48.8
click at [55, 233] on div "******" at bounding box center [120, 241] width 167 height 17
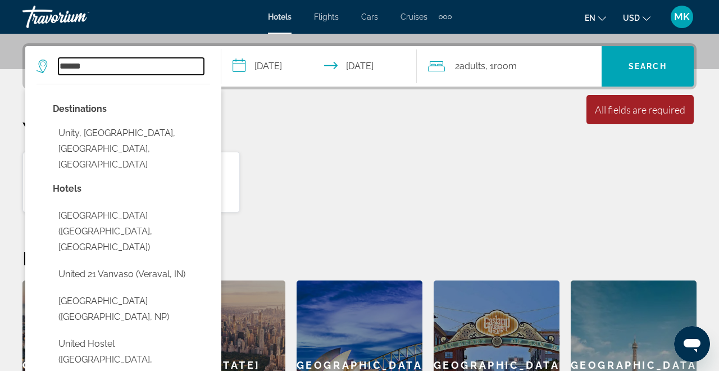
scroll to position [275, 0]
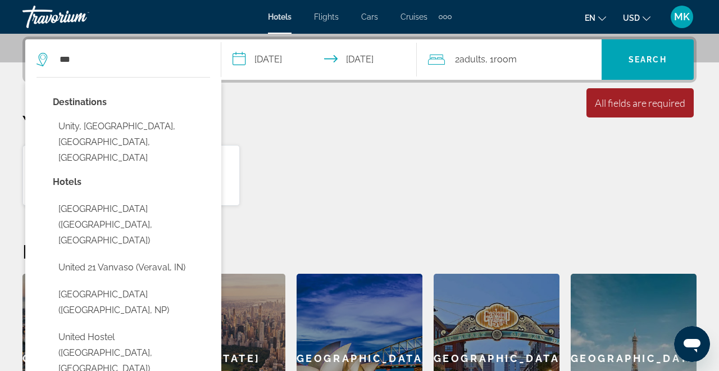
click at [85, 102] on p "Destinations" at bounding box center [131, 102] width 157 height 16
click at [334, 174] on div "Hotels in [GEOGRAPHIC_DATA], [GEOGRAPHIC_DATA], [GEOGRAPHIC_DATA] (SFO) [DATE] …" at bounding box center [359, 175] width 674 height 62
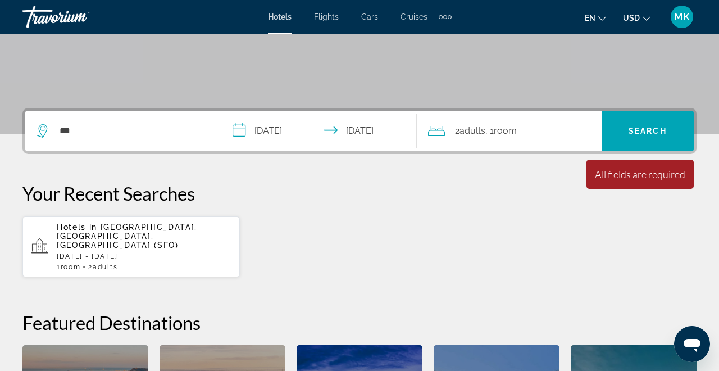
scroll to position [200, 0]
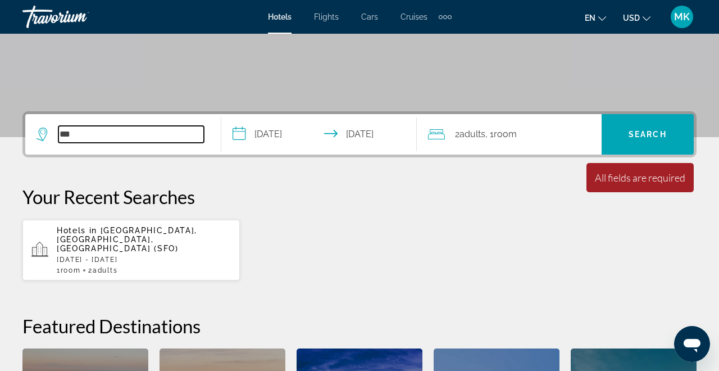
click at [115, 130] on input "***" at bounding box center [131, 134] width 146 height 17
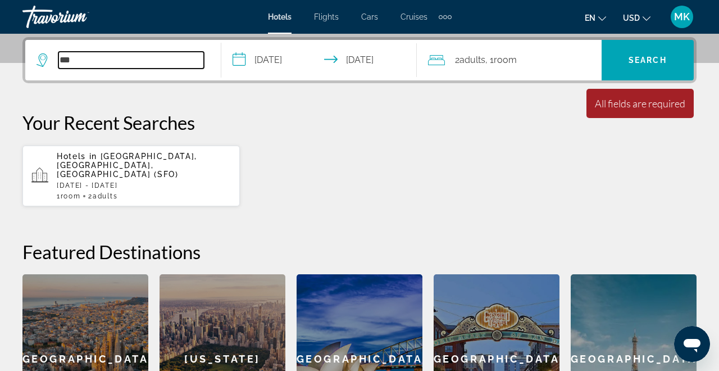
scroll to position [275, 0]
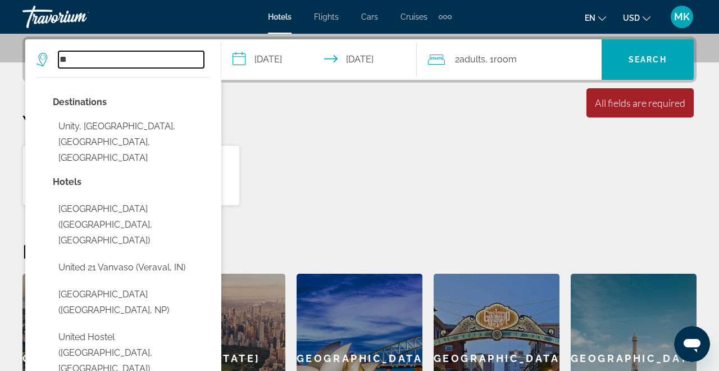
type input "*"
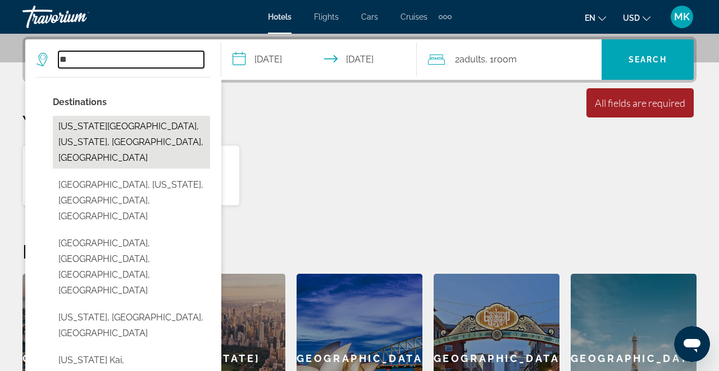
type input "*"
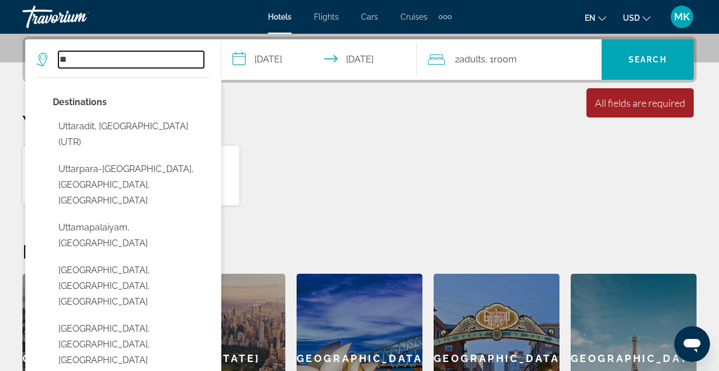
type input "*"
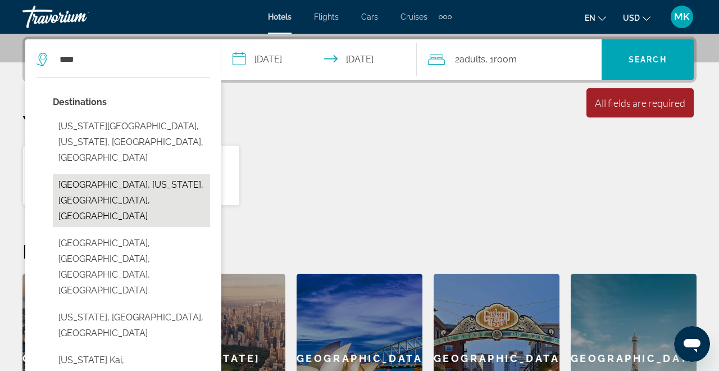
click at [111, 175] on button "[GEOGRAPHIC_DATA], [US_STATE], [GEOGRAPHIC_DATA], [GEOGRAPHIC_DATA]" at bounding box center [131, 200] width 157 height 53
type input "**********"
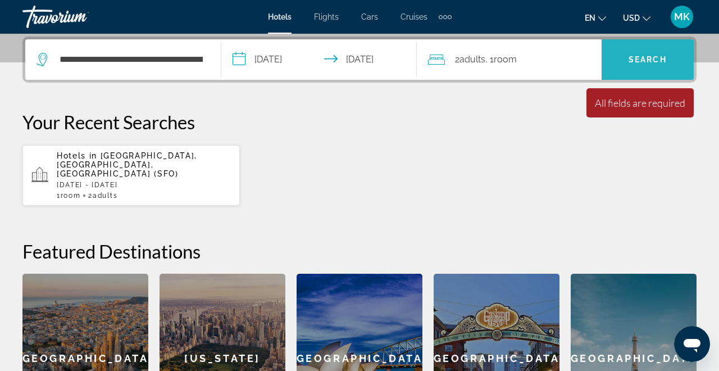
click at [653, 64] on span "Search" at bounding box center [648, 59] width 92 height 27
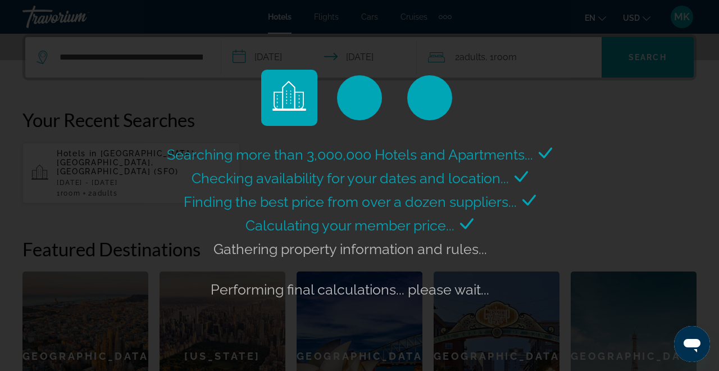
scroll to position [276, 0]
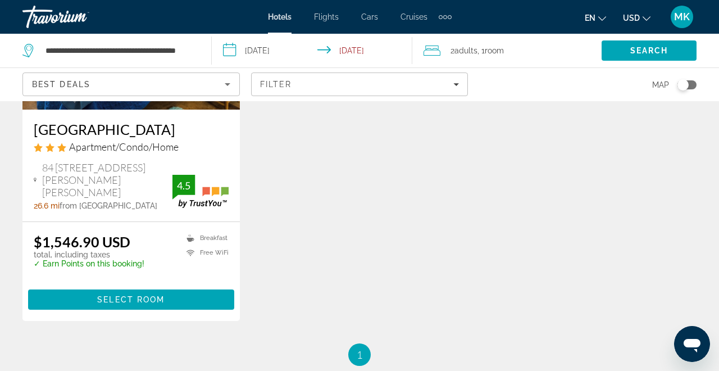
scroll to position [662, 0]
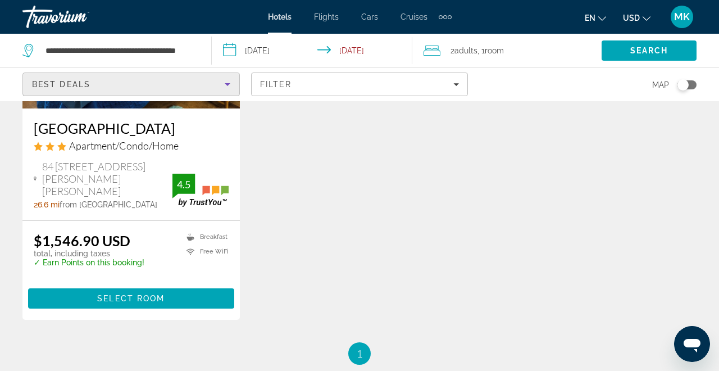
click at [220, 82] on div "Best Deals" at bounding box center [128, 84] width 193 height 13
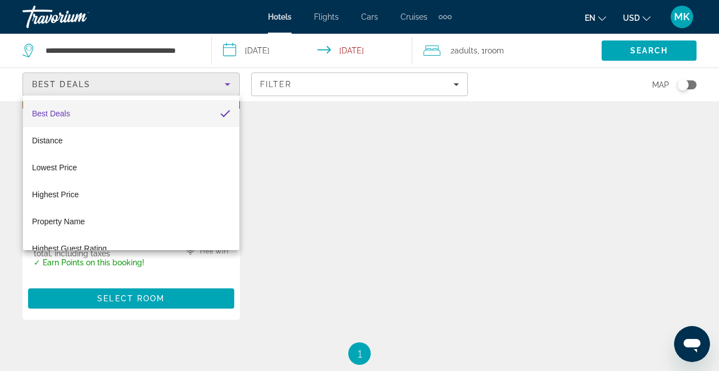
click at [385, 222] on div at bounding box center [359, 185] width 719 height 371
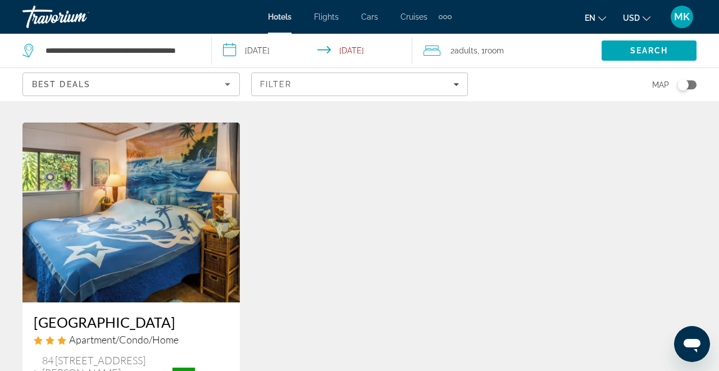
scroll to position [321, 0]
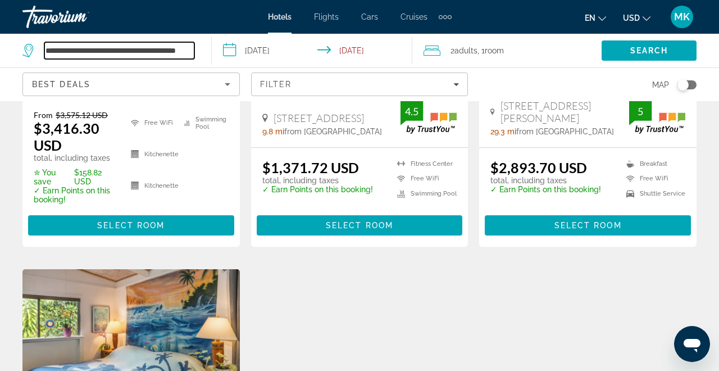
click at [189, 53] on input "**********" at bounding box center [119, 50] width 150 height 17
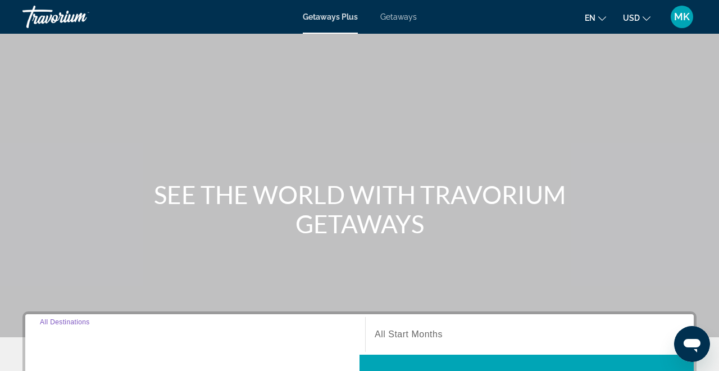
click at [131, 334] on input "Destination All Destinations" at bounding box center [195, 334] width 311 height 13
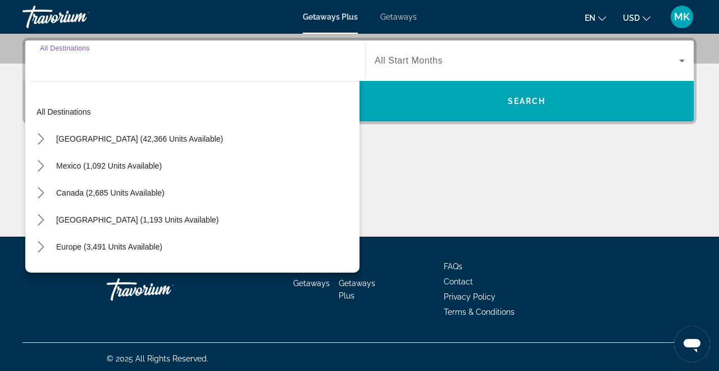
scroll to position [275, 0]
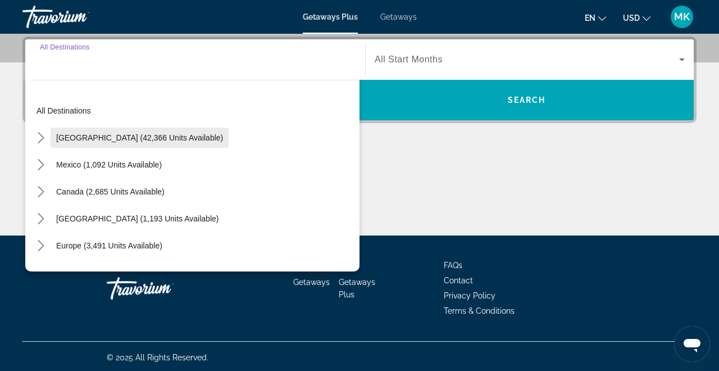
click at [185, 135] on span "[GEOGRAPHIC_DATA] (42,366 units available)" at bounding box center [139, 137] width 167 height 9
type input "**********"
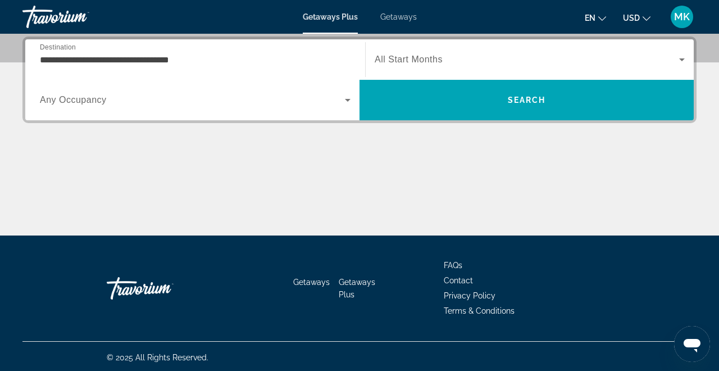
click at [412, 61] on span "All Start Months" at bounding box center [409, 60] width 68 height 10
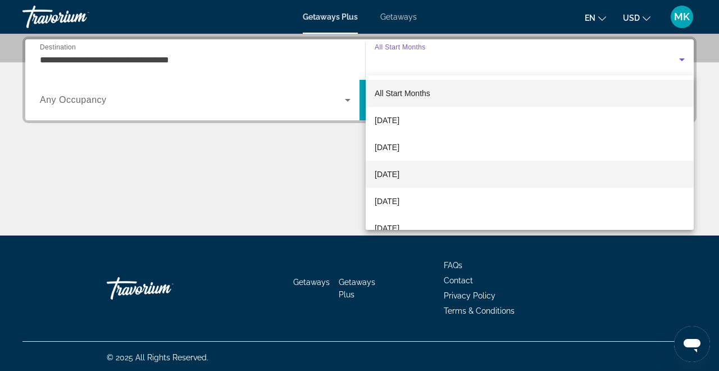
click at [399, 179] on span "[DATE]" at bounding box center [387, 173] width 25 height 13
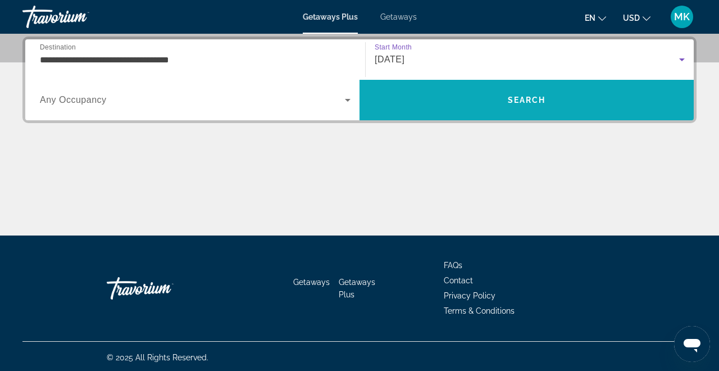
click at [445, 116] on span "Search" at bounding box center [527, 100] width 334 height 40
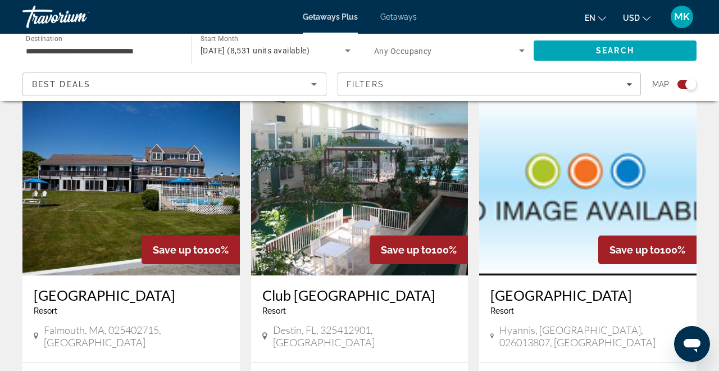
scroll to position [394, 0]
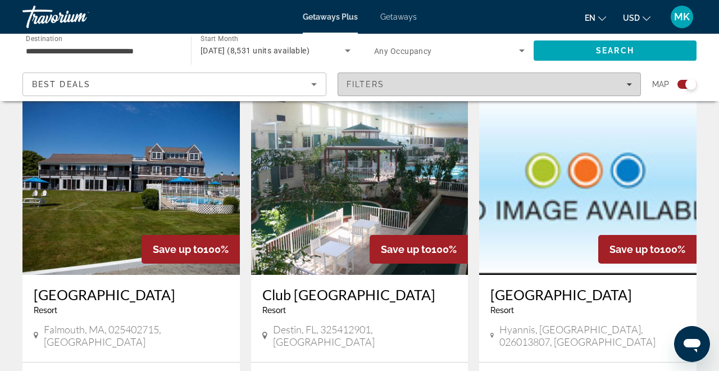
click at [373, 86] on span "Filters" at bounding box center [366, 84] width 38 height 9
